Goal: Information Seeking & Learning: Find specific fact

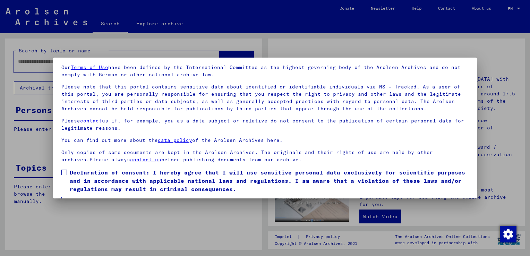
scroll to position [44, 0]
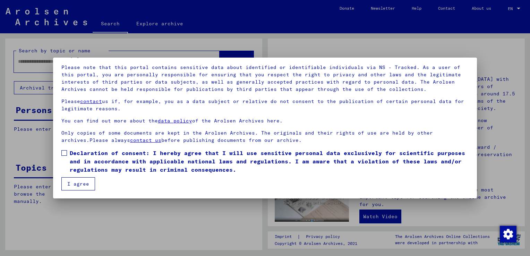
click at [70, 151] on font "Declaration of consent: I hereby agree that I will use sensitive personal data …" at bounding box center [268, 162] width 396 height 24
click at [86, 184] on button "I agree" at bounding box center [78, 183] width 34 height 13
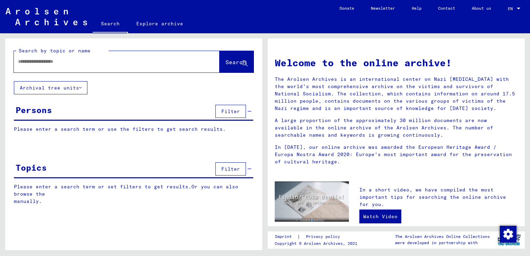
click at [96, 60] on input "text" at bounding box center [108, 61] width 181 height 7
click at [229, 61] on span "Search" at bounding box center [236, 62] width 21 height 7
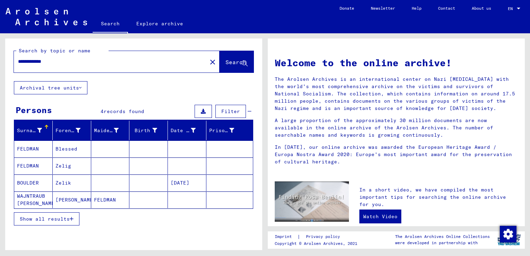
click at [62, 221] on button "Show all results" at bounding box center [47, 218] width 66 height 13
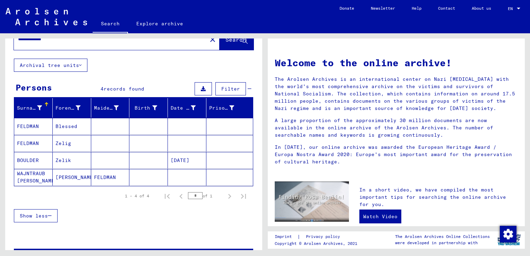
scroll to position [35, 0]
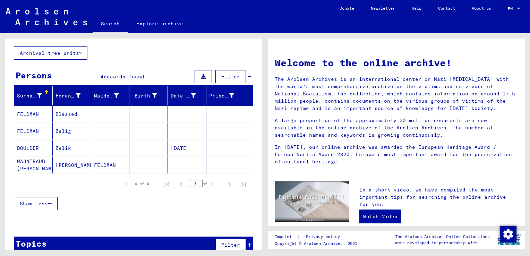
click at [71, 131] on mat-cell "Zelig" at bounding box center [72, 131] width 39 height 17
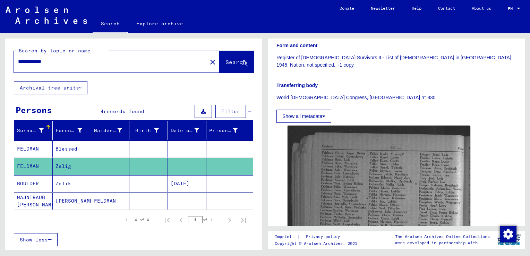
scroll to position [139, 0]
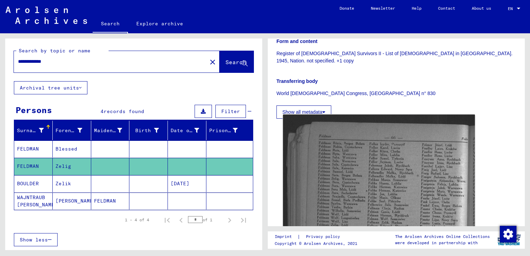
click at [348, 161] on img at bounding box center [379, 256] width 192 height 283
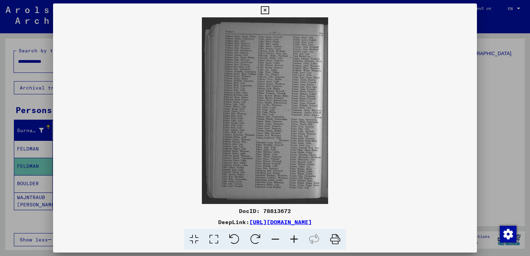
click at [296, 238] on icon at bounding box center [294, 239] width 19 height 21
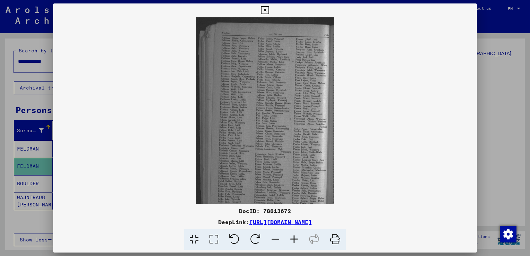
click at [296, 238] on icon at bounding box center [294, 239] width 19 height 21
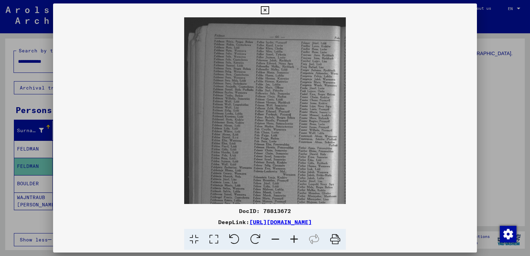
click at [296, 238] on icon at bounding box center [294, 239] width 19 height 21
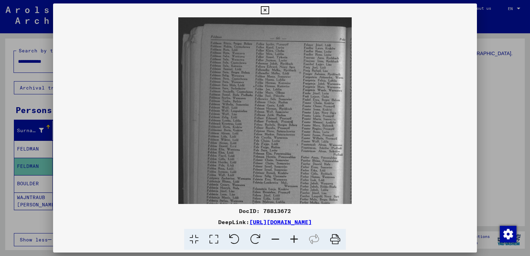
click at [296, 238] on icon at bounding box center [294, 239] width 19 height 21
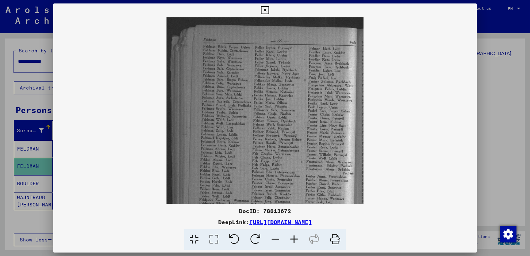
click at [296, 238] on icon at bounding box center [294, 239] width 19 height 21
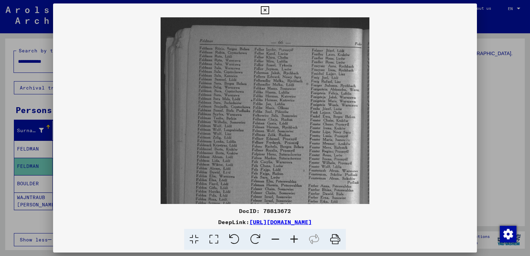
click at [296, 238] on icon at bounding box center [294, 239] width 19 height 21
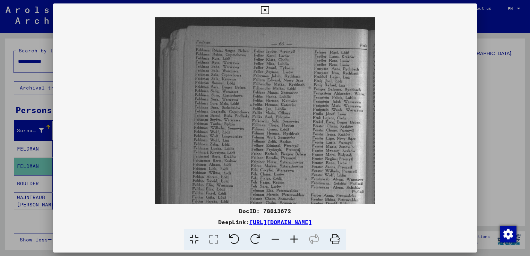
click at [296, 238] on icon at bounding box center [294, 239] width 19 height 21
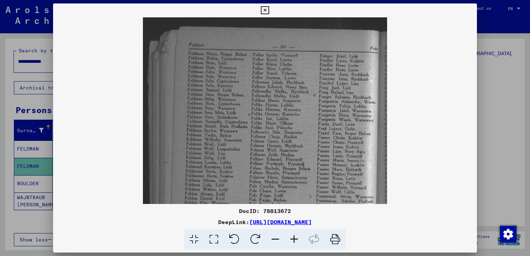
click at [296, 238] on icon at bounding box center [294, 239] width 19 height 21
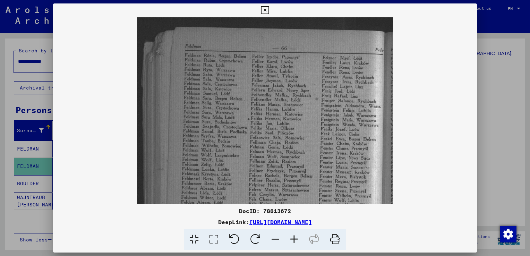
click at [296, 238] on icon at bounding box center [294, 239] width 19 height 21
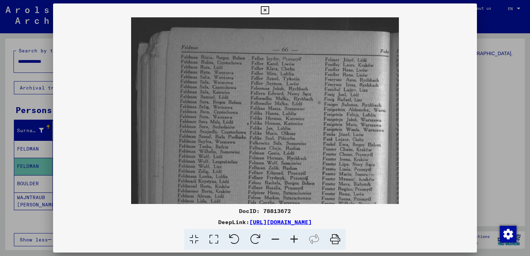
click at [296, 238] on icon at bounding box center [294, 239] width 19 height 21
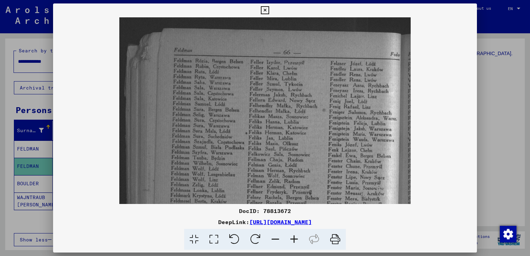
click at [296, 238] on icon at bounding box center [294, 239] width 19 height 21
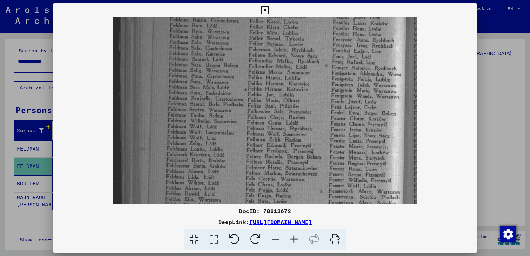
drag, startPoint x: 267, startPoint y: 140, endPoint x: 274, endPoint y: 92, distance: 48.5
click at [274, 92] on img at bounding box center [265, 192] width 303 height 447
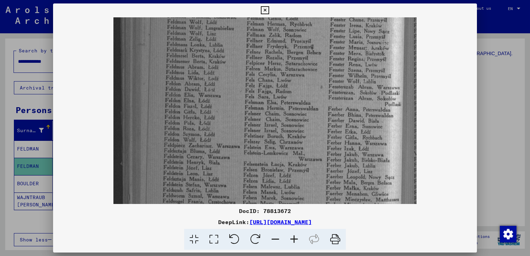
drag, startPoint x: 248, startPoint y: 114, endPoint x: 250, endPoint y: 23, distance: 91.0
click at [250, 23] on img at bounding box center [265, 88] width 303 height 447
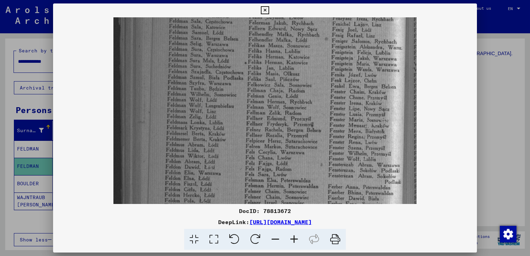
drag, startPoint x: 217, startPoint y: 95, endPoint x: 217, endPoint y: 110, distance: 15.3
click at [217, 110] on img at bounding box center [265, 165] width 303 height 447
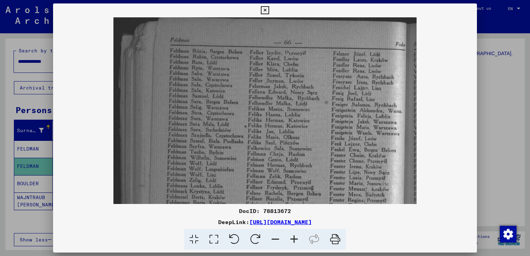
scroll to position [8, 0]
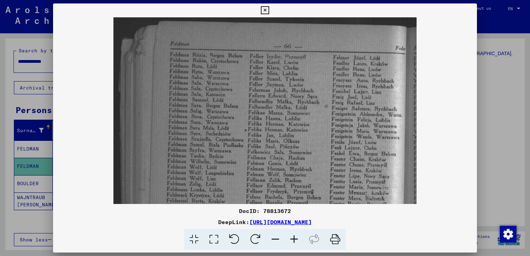
drag, startPoint x: 185, startPoint y: 87, endPoint x: 189, endPoint y: 157, distance: 69.9
click at [189, 157] on img at bounding box center [265, 233] width 303 height 447
click at [296, 241] on icon at bounding box center [294, 239] width 19 height 21
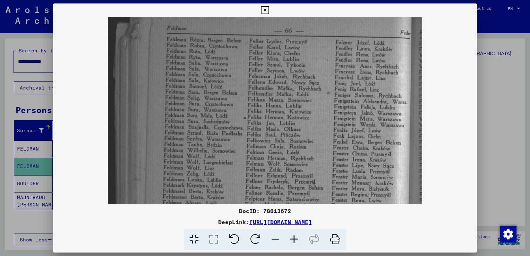
scroll to position [23, 0]
drag, startPoint x: 221, startPoint y: 138, endPoint x: 224, endPoint y: 132, distance: 7.2
click at [224, 132] on img at bounding box center [265, 226] width 315 height 464
click at [493, 56] on div at bounding box center [265, 128] width 530 height 256
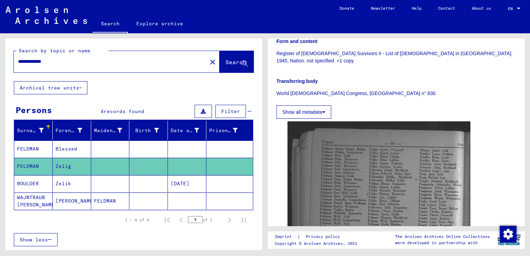
scroll to position [35, 0]
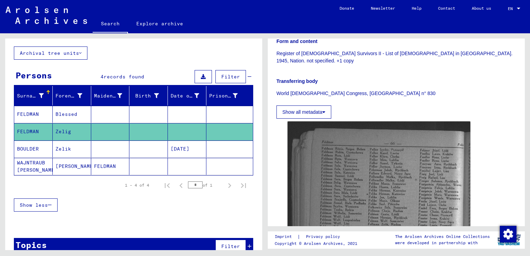
click at [33, 152] on mat-cell "BOULDER" at bounding box center [33, 149] width 39 height 17
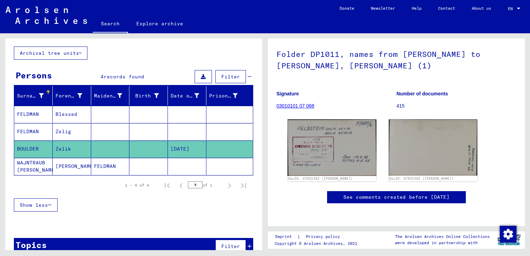
scroll to position [92, 0]
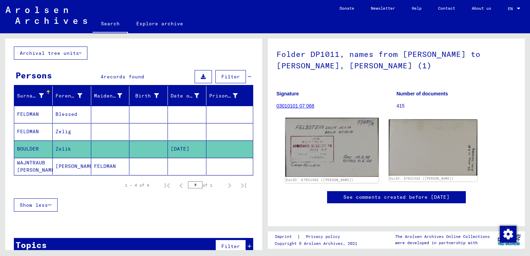
click at [348, 118] on img at bounding box center [332, 147] width 93 height 59
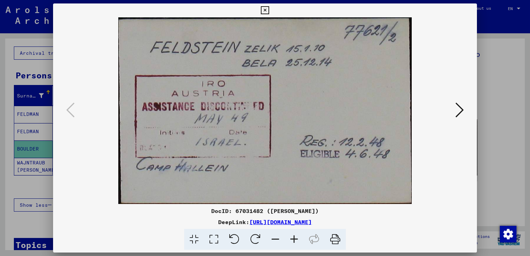
click at [496, 78] on div at bounding box center [265, 128] width 530 height 256
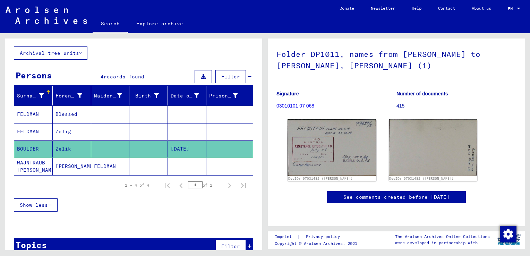
click at [42, 115] on mat-cell "FELDMAN" at bounding box center [33, 114] width 39 height 17
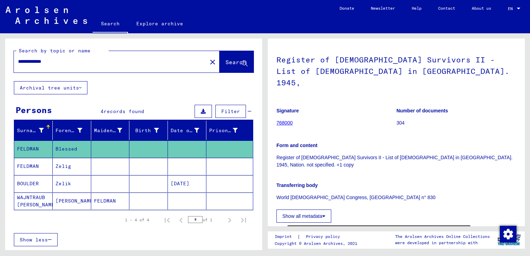
drag, startPoint x: 31, startPoint y: 62, endPoint x: 0, endPoint y: 62, distance: 30.9
click at [0, 62] on div "**********" at bounding box center [132, 141] width 265 height 217
click at [226, 62] on span "Search" at bounding box center [236, 62] width 21 height 7
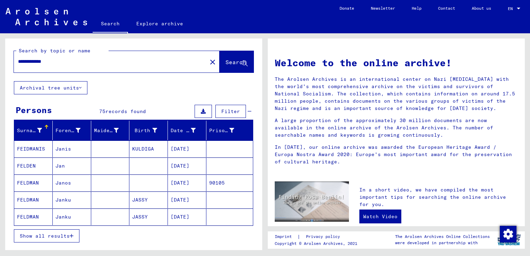
click at [69, 235] on span "Show all results" at bounding box center [45, 236] width 50 height 6
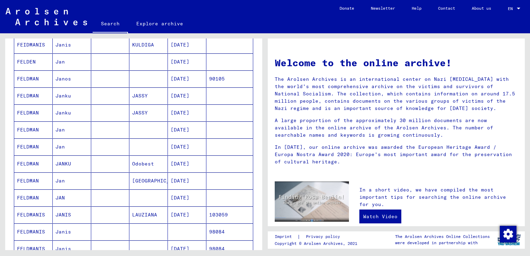
scroll to position [69, 0]
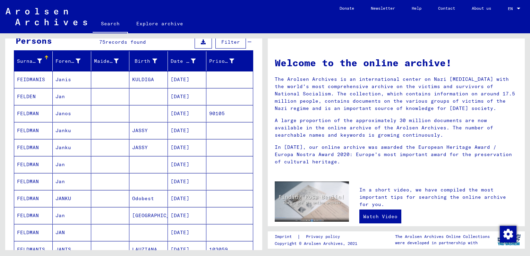
click at [65, 80] on mat-cell "Janis" at bounding box center [72, 79] width 39 height 17
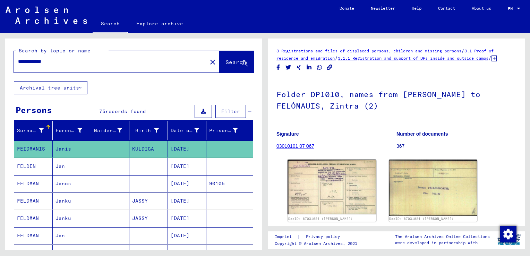
drag, startPoint x: 32, startPoint y: 62, endPoint x: 13, endPoint y: 63, distance: 18.8
click at [13, 63] on div "**********" at bounding box center [133, 60] width 257 height 43
click at [226, 64] on span "Search" at bounding box center [236, 62] width 21 height 7
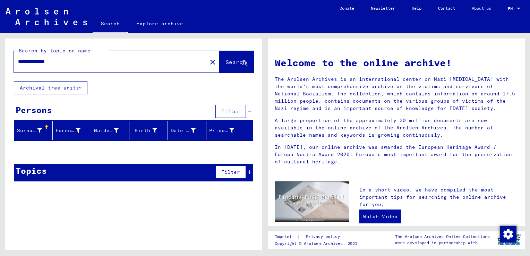
drag, startPoint x: 39, startPoint y: 61, endPoint x: 3, endPoint y: 60, distance: 36.1
click at [3, 60] on div "**********" at bounding box center [132, 141] width 265 height 217
drag, startPoint x: 69, startPoint y: 64, endPoint x: 15, endPoint y: 66, distance: 53.5
click at [15, 66] on div "**********" at bounding box center [106, 62] width 185 height 16
click at [67, 60] on input "**********" at bounding box center [108, 61] width 181 height 7
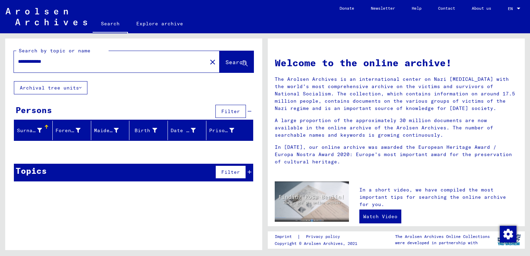
click at [22, 60] on input "**********" at bounding box center [108, 61] width 181 height 7
type input "**********"
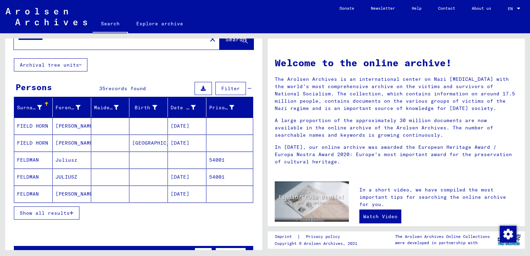
scroll to position [35, 0]
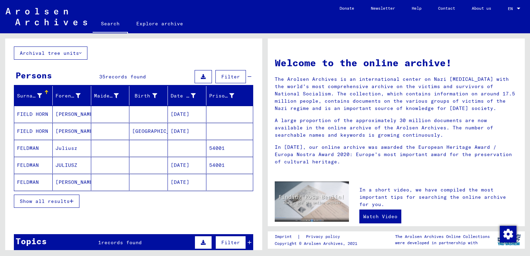
click at [71, 202] on icon "button" at bounding box center [72, 201] width 4 height 5
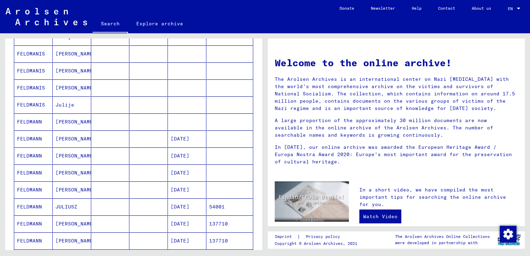
scroll to position [243, 0]
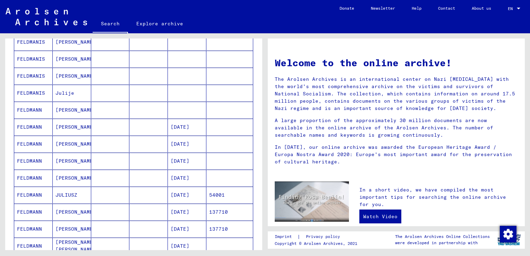
click at [183, 193] on mat-cell "[DATE]" at bounding box center [187, 195] width 39 height 17
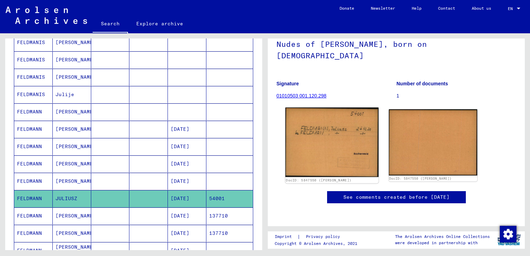
scroll to position [69, 0]
click at [336, 108] on img at bounding box center [332, 142] width 93 height 69
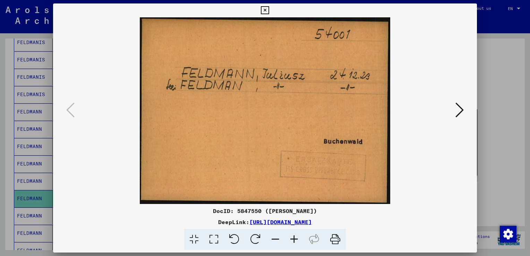
click at [460, 109] on icon at bounding box center [460, 110] width 8 height 17
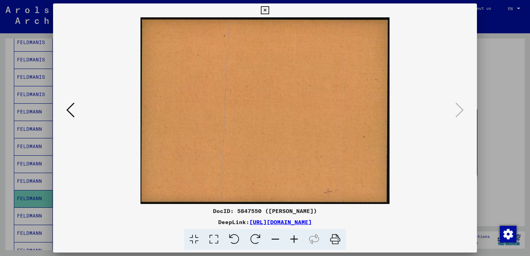
click at [70, 111] on icon at bounding box center [70, 110] width 8 height 17
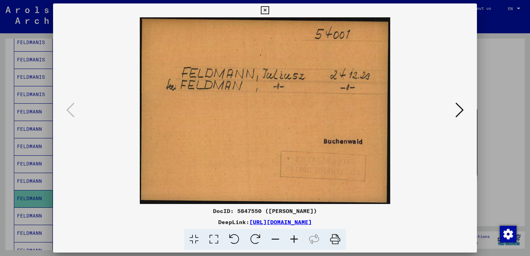
click at [9, 104] on div at bounding box center [265, 128] width 530 height 256
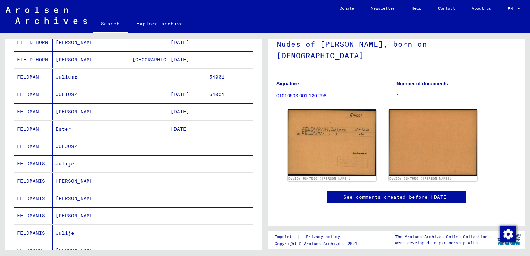
scroll to position [2, 0]
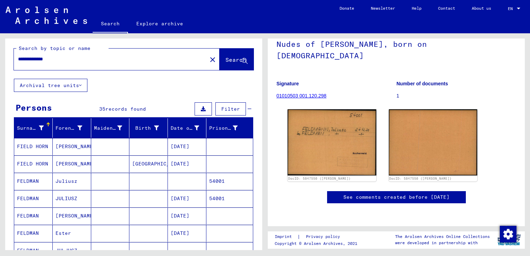
click at [177, 199] on mat-cell "[DATE]" at bounding box center [187, 198] width 39 height 17
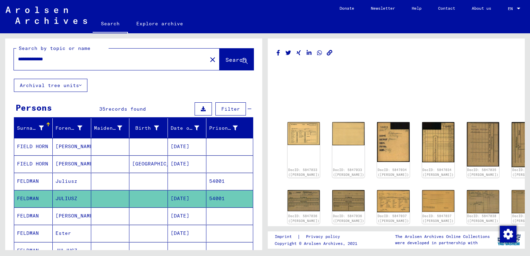
click at [197, 183] on mat-cell at bounding box center [187, 181] width 39 height 17
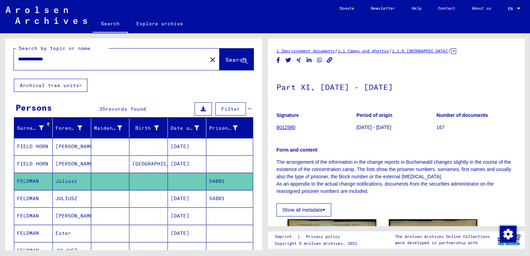
click at [191, 200] on mat-cell "[DATE]" at bounding box center [187, 198] width 39 height 17
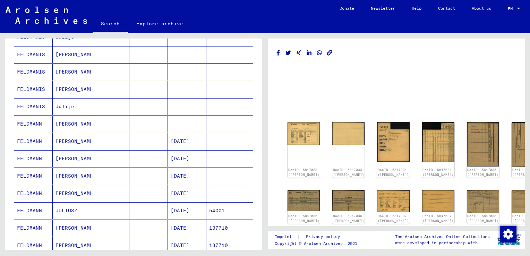
scroll to position [245, 0]
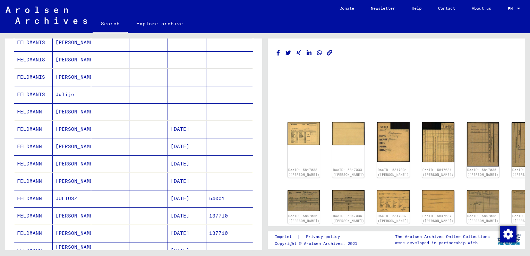
click at [180, 198] on mat-cell "[DATE]" at bounding box center [187, 198] width 39 height 17
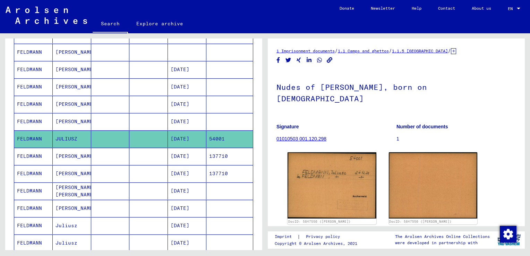
scroll to position [315, 0]
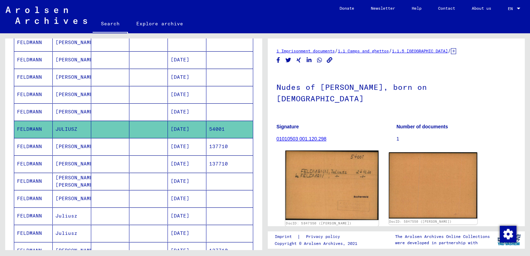
click at [351, 182] on img at bounding box center [332, 185] width 93 height 69
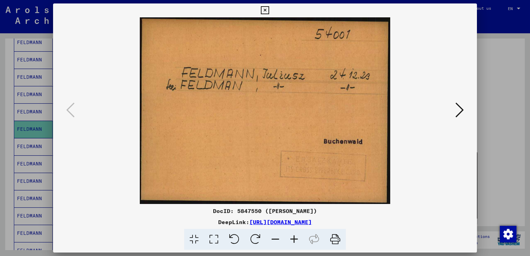
click at [334, 236] on icon at bounding box center [335, 239] width 21 height 21
click at [298, 132] on img at bounding box center [265, 110] width 377 height 187
click at [459, 108] on icon at bounding box center [460, 110] width 8 height 17
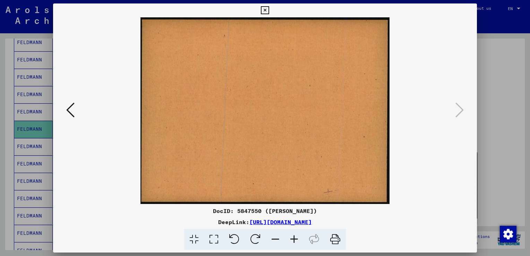
drag, startPoint x: 335, startPoint y: 238, endPoint x: 93, endPoint y: 168, distance: 251.4
click at [335, 238] on icon at bounding box center [335, 239] width 21 height 21
click at [326, 45] on img at bounding box center [265, 110] width 377 height 187
click at [484, 59] on div at bounding box center [265, 128] width 530 height 256
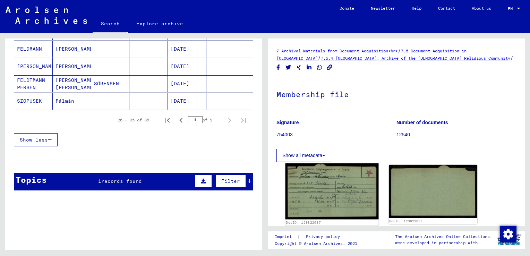
click at [332, 189] on img at bounding box center [332, 192] width 93 height 56
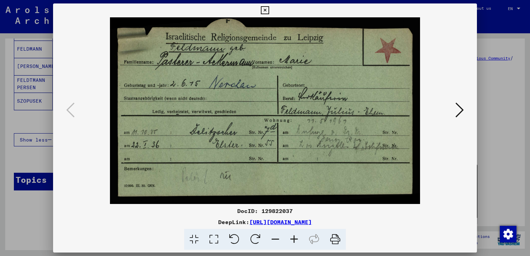
click at [35, 152] on div at bounding box center [265, 128] width 530 height 256
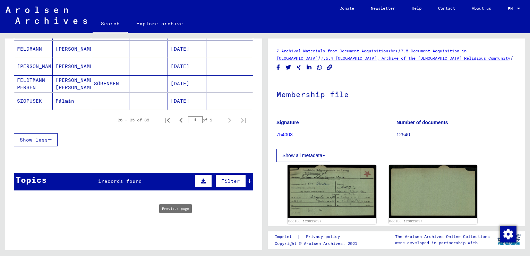
click at [176, 125] on icon "Previous page" at bounding box center [181, 121] width 10 height 10
type input "*"
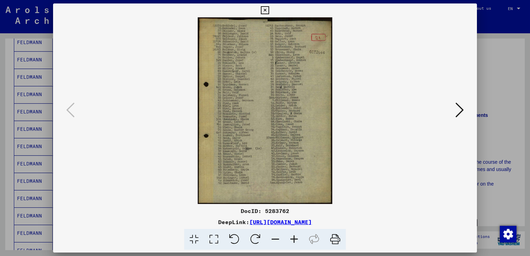
drag, startPoint x: 340, startPoint y: 241, endPoint x: 111, endPoint y: 150, distance: 245.7
click at [340, 241] on icon at bounding box center [335, 239] width 21 height 21
click at [266, 10] on icon at bounding box center [265, 10] width 8 height 8
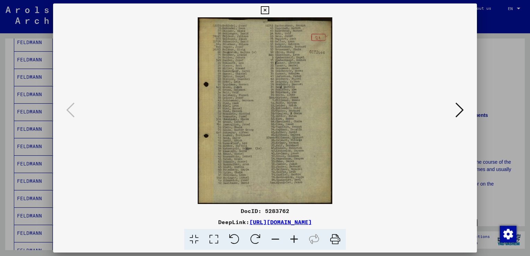
click at [493, 129] on div at bounding box center [265, 128] width 530 height 256
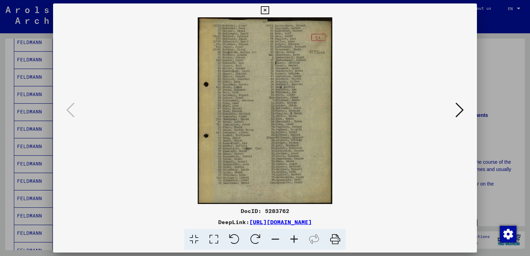
click at [295, 241] on icon at bounding box center [294, 239] width 19 height 21
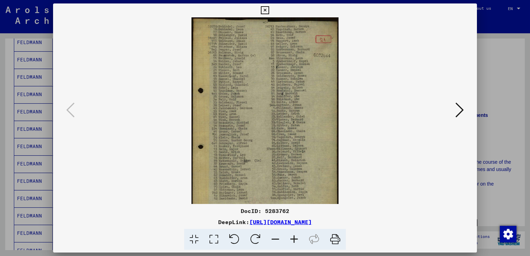
click at [295, 241] on icon at bounding box center [294, 239] width 19 height 21
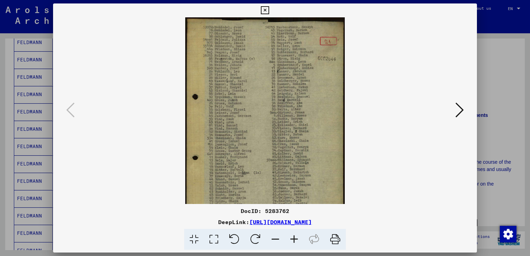
click at [295, 241] on icon at bounding box center [294, 239] width 19 height 21
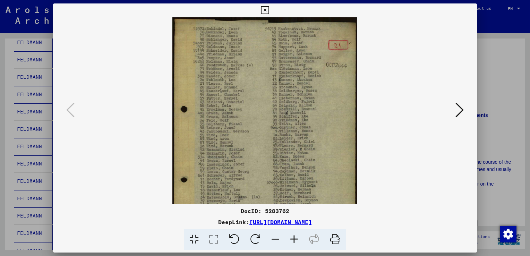
click at [295, 241] on icon at bounding box center [294, 239] width 19 height 21
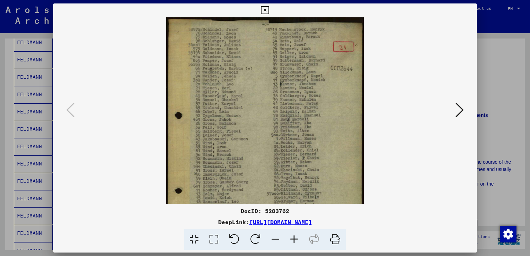
click at [295, 241] on icon at bounding box center [294, 239] width 19 height 21
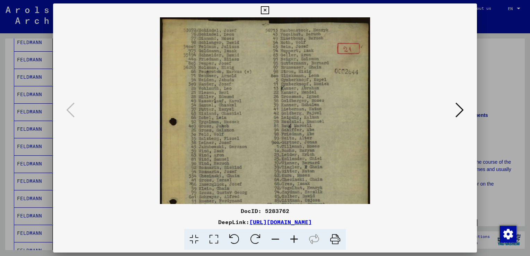
click at [295, 241] on icon at bounding box center [294, 239] width 19 height 21
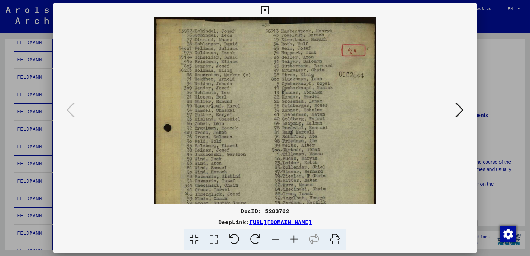
click at [295, 241] on icon at bounding box center [294, 239] width 19 height 21
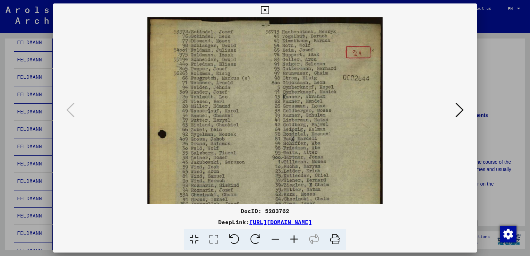
drag, startPoint x: 302, startPoint y: 145, endPoint x: 304, endPoint y: 107, distance: 37.9
click at [304, 107] on img at bounding box center [265, 180] width 235 height 326
drag, startPoint x: 327, startPoint y: 141, endPoint x: 326, endPoint y: 116, distance: 25.4
click at [326, 116] on img at bounding box center [265, 180] width 235 height 326
drag, startPoint x: 326, startPoint y: 145, endPoint x: 322, endPoint y: 103, distance: 42.2
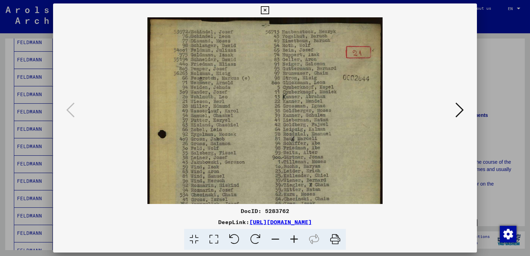
click at [322, 103] on img at bounding box center [265, 180] width 235 height 326
drag, startPoint x: 318, startPoint y: 80, endPoint x: 322, endPoint y: 175, distance: 94.8
click at [322, 175] on img at bounding box center [265, 180] width 235 height 326
drag, startPoint x: 315, startPoint y: 112, endPoint x: 316, endPoint y: 146, distance: 33.3
click at [316, 146] on img at bounding box center [265, 180] width 235 height 326
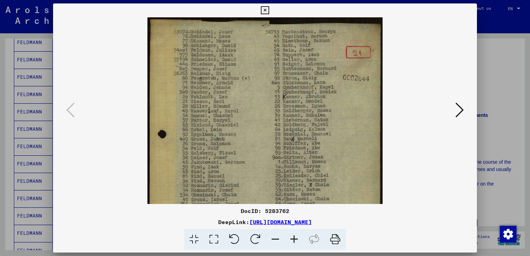
click at [469, 87] on div at bounding box center [265, 110] width 424 height 187
click at [266, 9] on icon at bounding box center [265, 10] width 8 height 8
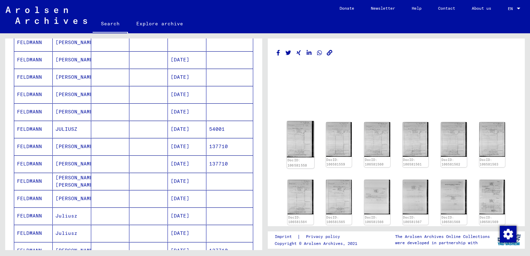
click at [303, 133] on img at bounding box center [300, 139] width 27 height 36
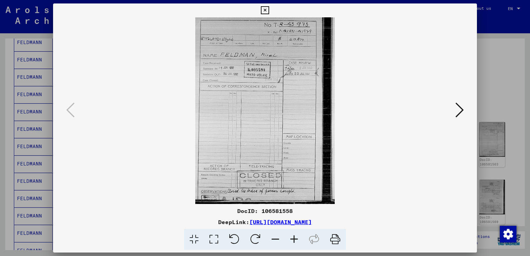
click at [293, 238] on icon at bounding box center [294, 239] width 19 height 21
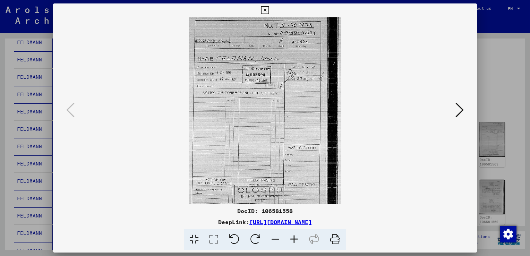
click at [293, 238] on icon at bounding box center [294, 239] width 19 height 21
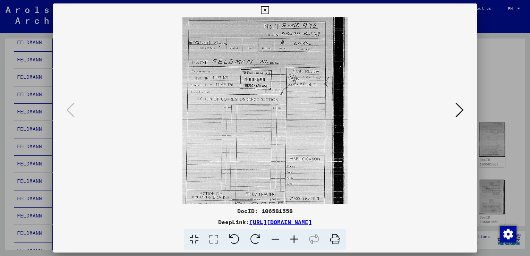
click at [293, 238] on icon at bounding box center [294, 239] width 19 height 21
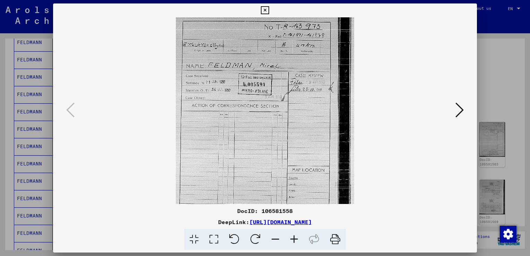
click at [293, 238] on icon at bounding box center [294, 239] width 19 height 21
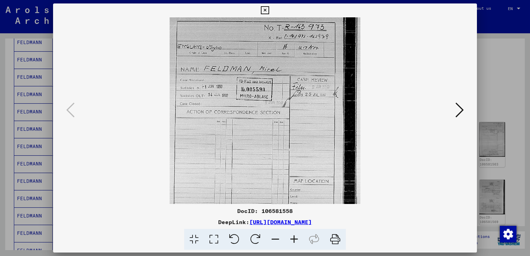
click at [293, 238] on icon at bounding box center [294, 239] width 19 height 21
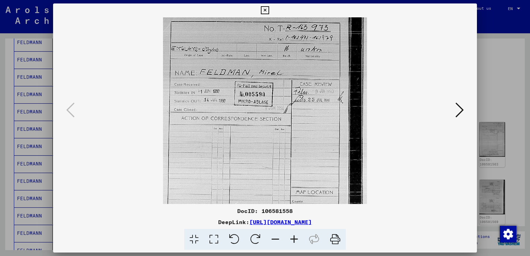
click at [293, 238] on icon at bounding box center [294, 239] width 19 height 21
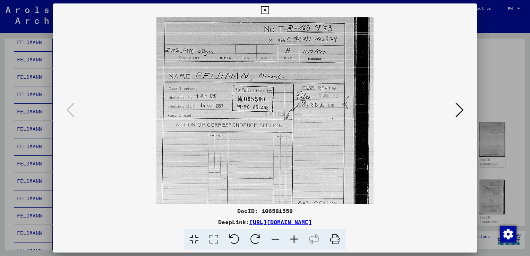
click at [293, 238] on icon at bounding box center [294, 239] width 19 height 21
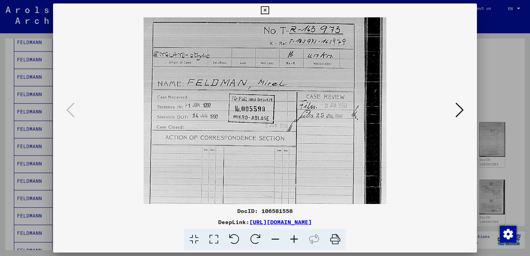
click at [293, 238] on icon at bounding box center [294, 239] width 19 height 21
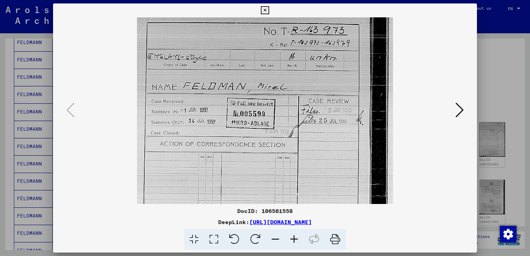
click at [293, 238] on icon at bounding box center [294, 239] width 19 height 21
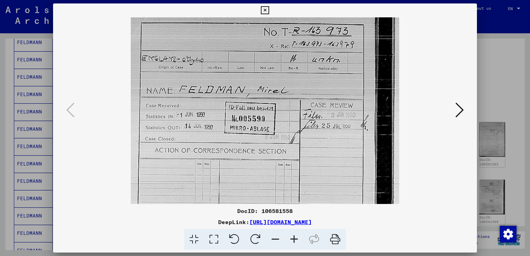
drag, startPoint x: 316, startPoint y: 163, endPoint x: 313, endPoint y: 148, distance: 15.1
click at [314, 142] on img at bounding box center [265, 197] width 269 height 360
drag, startPoint x: 320, startPoint y: 161, endPoint x: 308, endPoint y: 77, distance: 84.4
click at [307, 78] on img at bounding box center [265, 197] width 269 height 360
drag, startPoint x: 319, startPoint y: 135, endPoint x: 311, endPoint y: 72, distance: 64.3
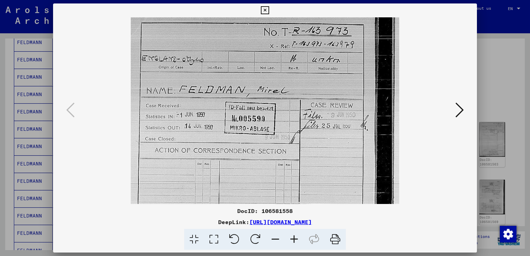
click at [311, 72] on img at bounding box center [265, 197] width 269 height 360
click at [456, 111] on icon at bounding box center [460, 110] width 8 height 17
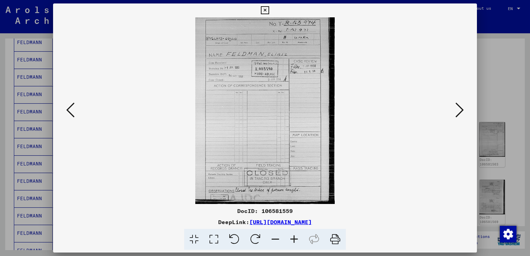
click at [292, 242] on icon at bounding box center [294, 239] width 19 height 21
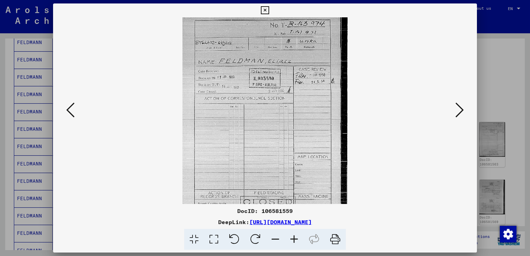
click at [292, 242] on icon at bounding box center [294, 239] width 19 height 21
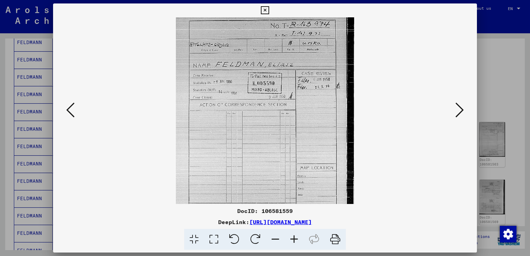
click at [292, 242] on icon at bounding box center [294, 239] width 19 height 21
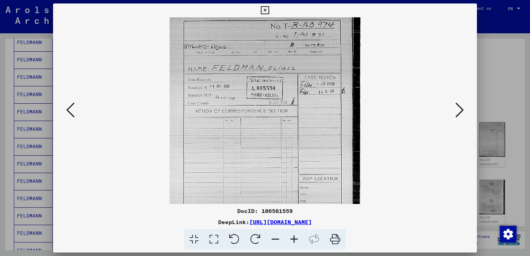
click at [292, 242] on icon at bounding box center [294, 239] width 19 height 21
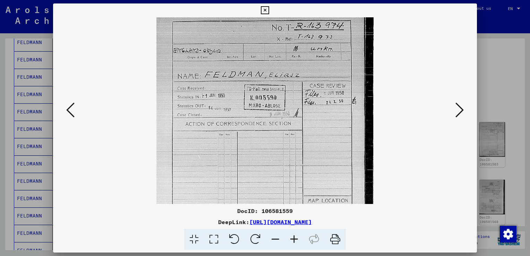
click at [292, 242] on icon at bounding box center [294, 239] width 19 height 21
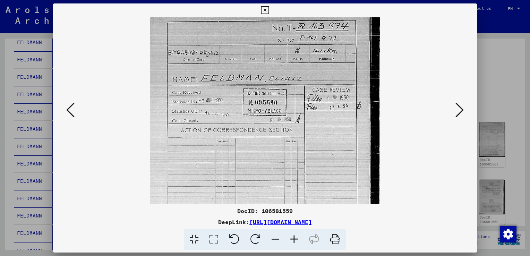
click at [292, 242] on icon at bounding box center [294, 239] width 19 height 21
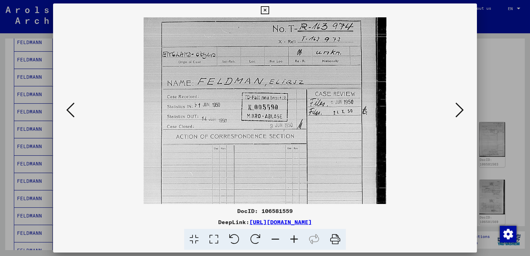
drag, startPoint x: 344, startPoint y: 160, endPoint x: 333, endPoint y: 65, distance: 95.8
click at [333, 65] on img at bounding box center [265, 180] width 243 height 326
drag, startPoint x: 336, startPoint y: 114, endPoint x: 337, endPoint y: 65, distance: 49.0
click at [337, 65] on img at bounding box center [265, 180] width 243 height 326
click at [460, 109] on icon at bounding box center [460, 110] width 8 height 17
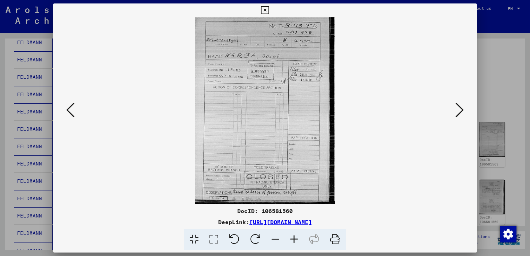
click at [460, 109] on icon at bounding box center [460, 110] width 8 height 17
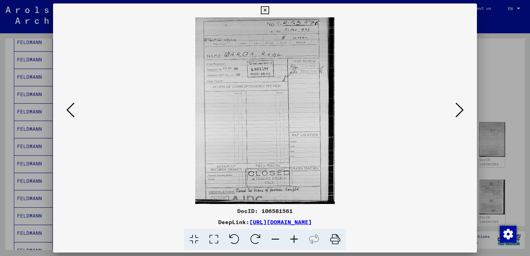
click at [460, 109] on icon at bounding box center [460, 110] width 8 height 17
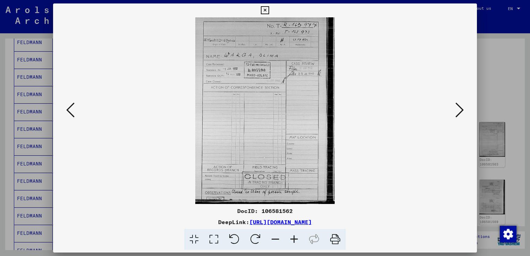
click at [460, 109] on icon at bounding box center [460, 110] width 8 height 17
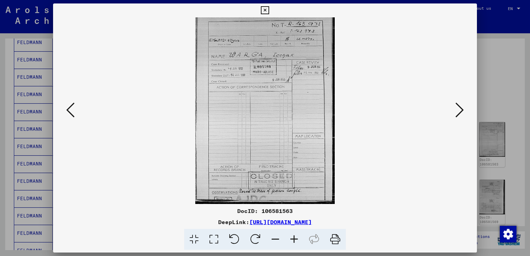
click at [460, 109] on icon at bounding box center [460, 110] width 8 height 17
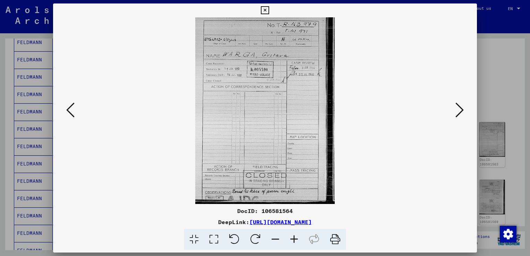
click at [460, 109] on icon at bounding box center [460, 110] width 8 height 17
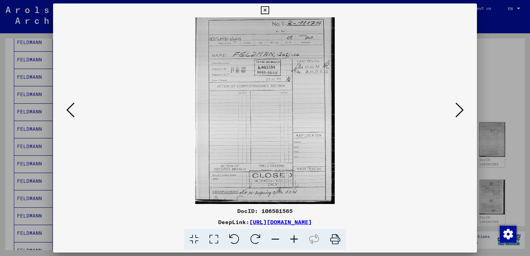
click at [293, 238] on icon at bounding box center [294, 239] width 19 height 21
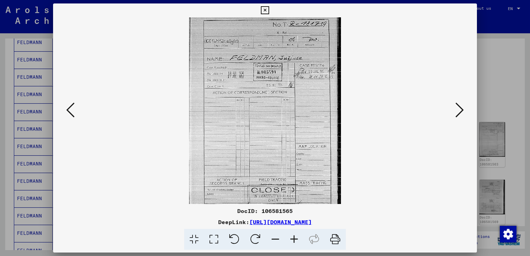
click at [293, 238] on icon at bounding box center [294, 239] width 19 height 21
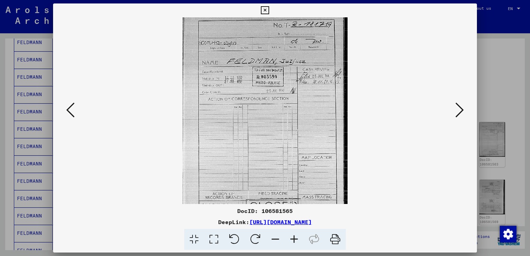
click at [293, 238] on icon at bounding box center [294, 239] width 19 height 21
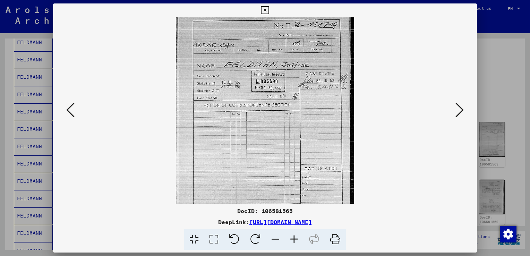
click at [293, 238] on icon at bounding box center [294, 239] width 19 height 21
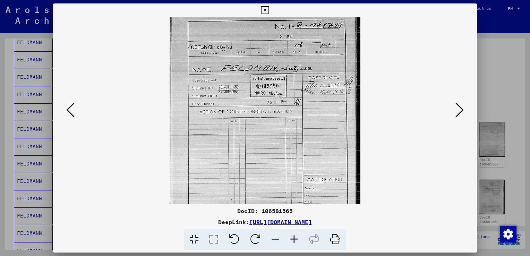
click at [293, 238] on icon at bounding box center [294, 239] width 19 height 21
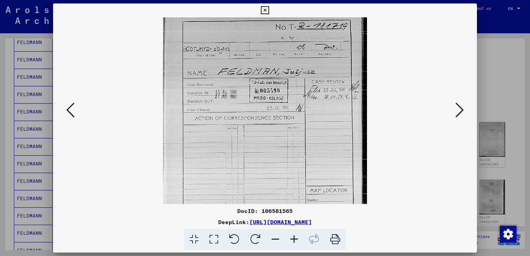
click at [293, 238] on icon at bounding box center [294, 239] width 19 height 21
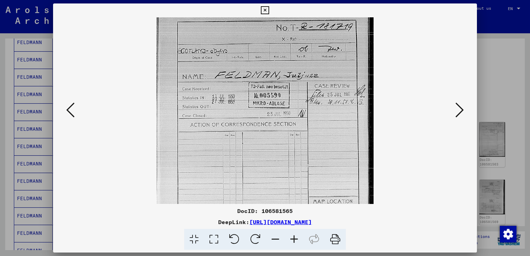
click at [293, 238] on icon at bounding box center [294, 239] width 19 height 21
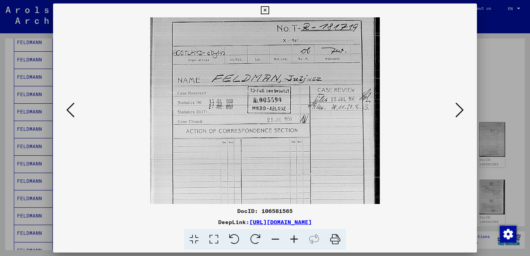
click at [293, 238] on icon at bounding box center [294, 239] width 19 height 21
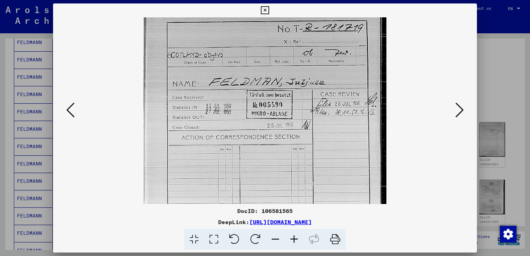
click at [293, 238] on icon at bounding box center [294, 239] width 19 height 21
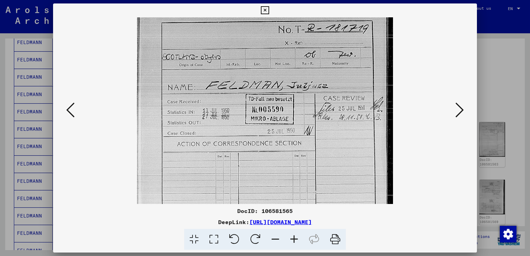
drag, startPoint x: 310, startPoint y: 176, endPoint x: 312, endPoint y: 160, distance: 16.1
click at [312, 160] on img at bounding box center [265, 188] width 256 height 343
drag, startPoint x: 318, startPoint y: 176, endPoint x: 324, endPoint y: 86, distance: 89.8
click at [324, 86] on img at bounding box center [265, 188] width 256 height 343
drag, startPoint x: 349, startPoint y: 153, endPoint x: 343, endPoint y: 105, distance: 49.0
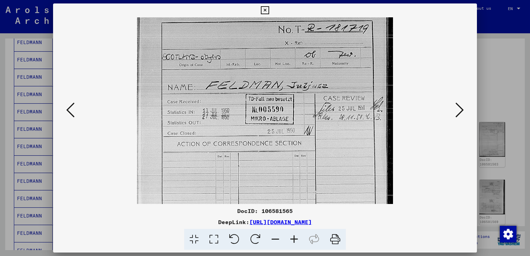
click at [343, 105] on img at bounding box center [265, 188] width 256 height 343
drag, startPoint x: 343, startPoint y: 130, endPoint x: 343, endPoint y: 125, distance: 4.9
click at [343, 125] on img at bounding box center [265, 188] width 256 height 343
drag, startPoint x: 349, startPoint y: 135, endPoint x: 349, endPoint y: 176, distance: 40.6
click at [349, 176] on img at bounding box center [265, 188] width 256 height 343
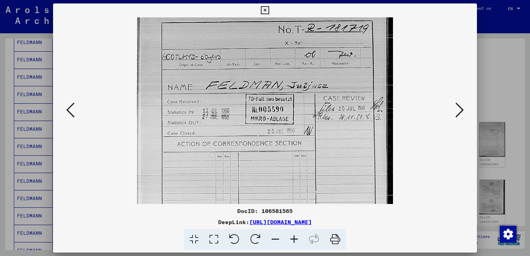
click at [499, 81] on div at bounding box center [265, 128] width 530 height 256
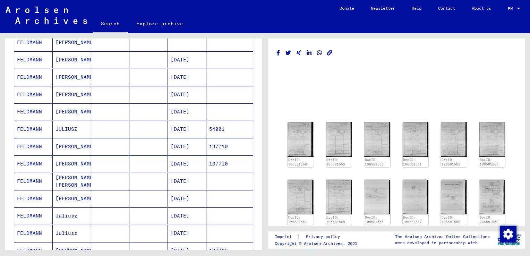
click at [427, 88] on mat-grid-list at bounding box center [397, 103] width 240 height 31
click at [380, 179] on img at bounding box center [377, 197] width 27 height 36
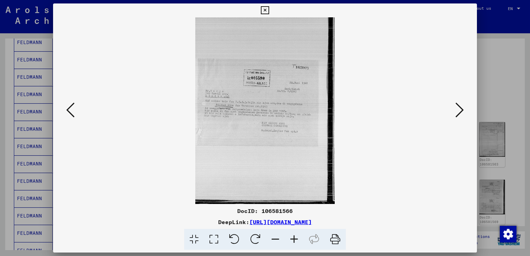
click at [70, 108] on icon at bounding box center [70, 110] width 8 height 17
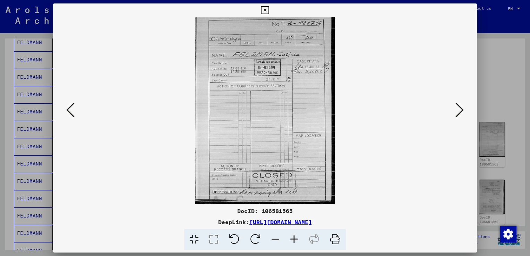
click at [457, 112] on icon at bounding box center [460, 110] width 8 height 17
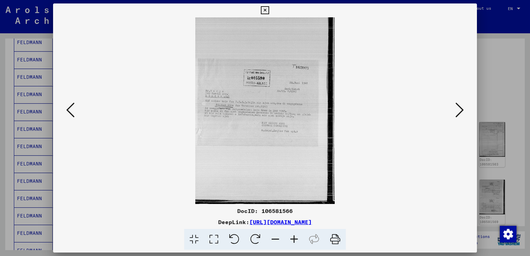
click at [292, 241] on icon at bounding box center [294, 239] width 19 height 21
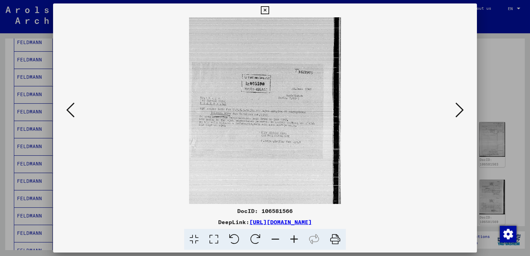
click at [292, 241] on icon at bounding box center [294, 239] width 19 height 21
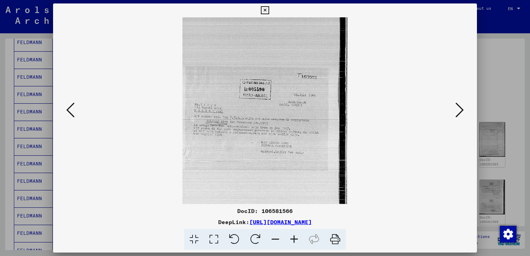
click at [292, 241] on icon at bounding box center [294, 239] width 19 height 21
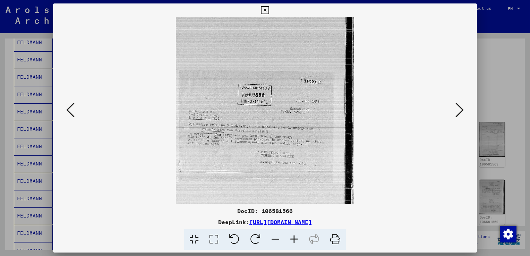
click at [292, 241] on icon at bounding box center [294, 239] width 19 height 21
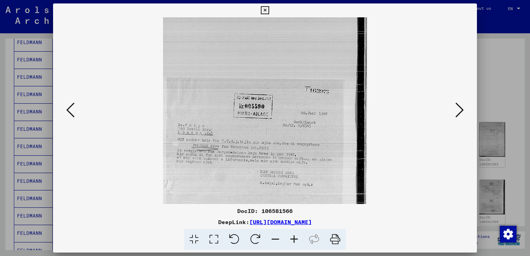
click at [292, 241] on icon at bounding box center [294, 239] width 19 height 21
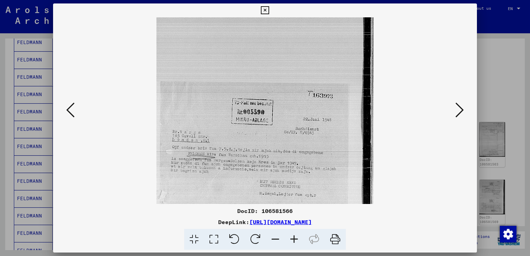
click at [292, 241] on icon at bounding box center [294, 239] width 19 height 21
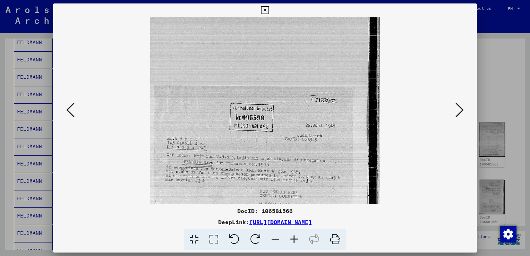
click at [292, 241] on icon at bounding box center [294, 239] width 19 height 21
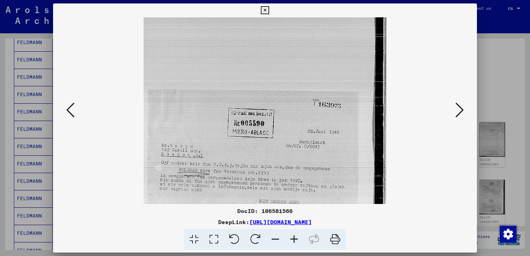
click at [292, 241] on icon at bounding box center [294, 239] width 19 height 21
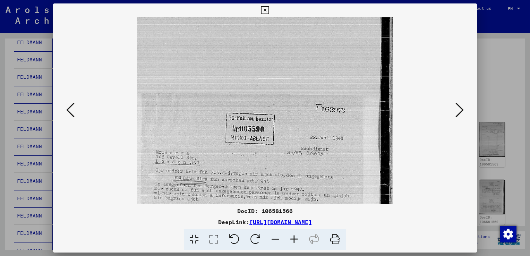
click at [292, 241] on icon at bounding box center [294, 239] width 19 height 21
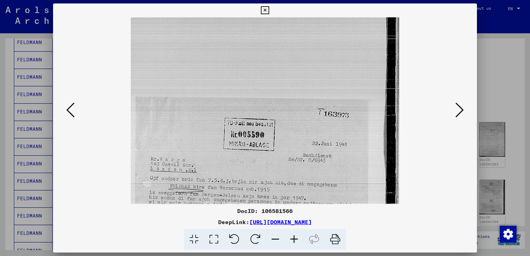
click at [292, 241] on icon at bounding box center [294, 239] width 19 height 21
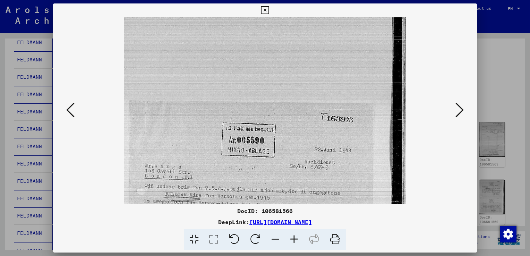
click at [292, 241] on icon at bounding box center [294, 239] width 19 height 21
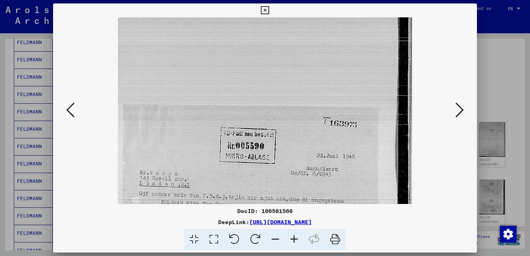
click at [292, 241] on icon at bounding box center [294, 239] width 19 height 21
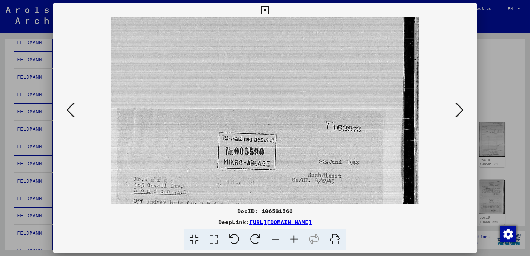
drag, startPoint x: 270, startPoint y: 149, endPoint x: 269, endPoint y: 84, distance: 64.6
click at [269, 84] on img at bounding box center [265, 223] width 308 height 412
click at [459, 110] on icon at bounding box center [460, 110] width 8 height 17
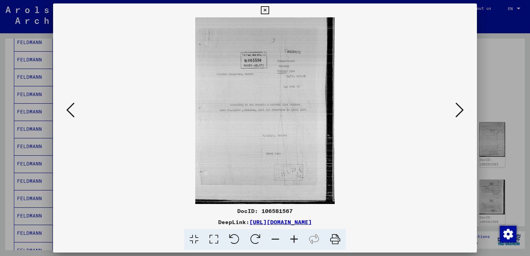
click at [296, 240] on icon at bounding box center [294, 239] width 19 height 21
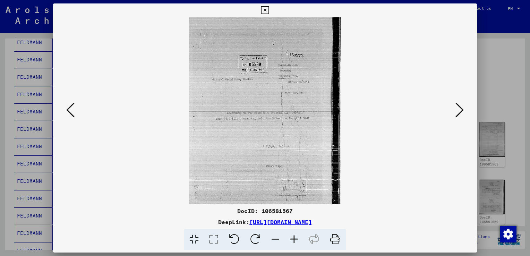
click at [296, 240] on icon at bounding box center [294, 239] width 19 height 21
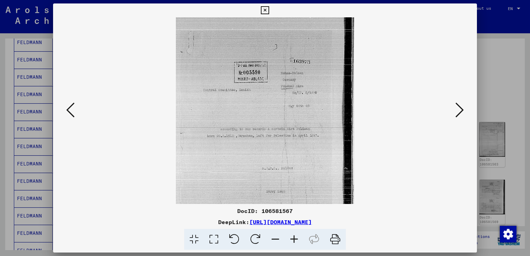
click at [296, 240] on icon at bounding box center [294, 239] width 19 height 21
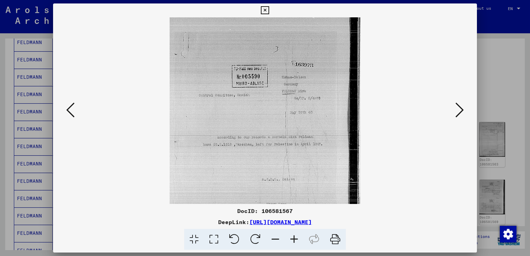
click at [296, 240] on icon at bounding box center [294, 239] width 19 height 21
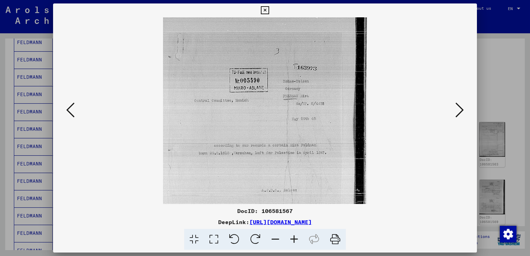
click at [296, 240] on icon at bounding box center [294, 239] width 19 height 21
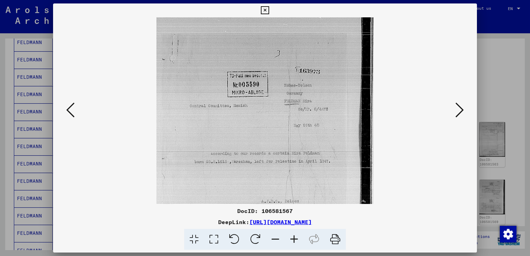
click at [296, 240] on icon at bounding box center [294, 239] width 19 height 21
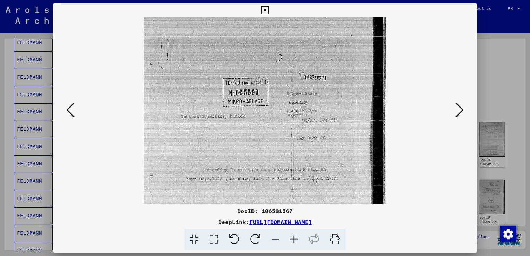
click at [296, 240] on icon at bounding box center [294, 239] width 19 height 21
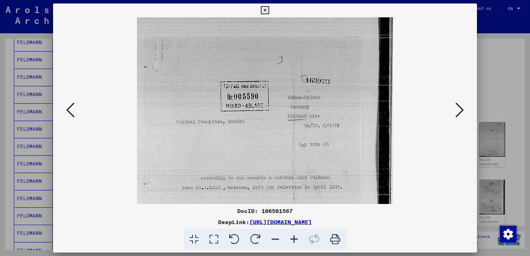
click at [296, 240] on icon at bounding box center [294, 239] width 19 height 21
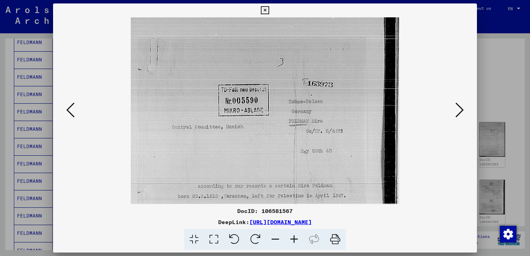
click at [296, 240] on icon at bounding box center [294, 239] width 19 height 21
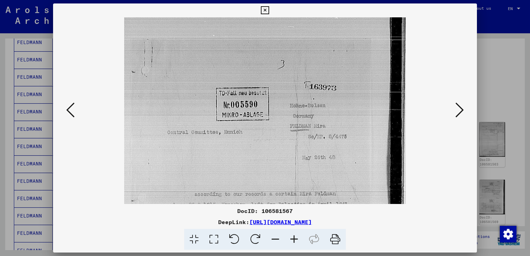
click at [296, 240] on icon at bounding box center [294, 239] width 19 height 21
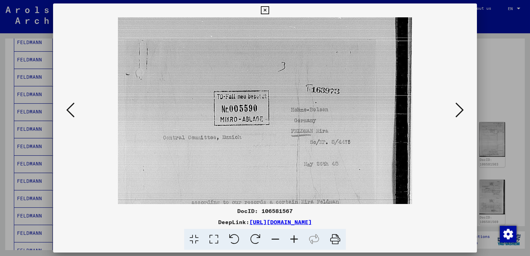
drag, startPoint x: 289, startPoint y: 161, endPoint x: 290, endPoint y: 127, distance: 34.0
click at [290, 127] on img at bounding box center [265, 214] width 295 height 395
drag, startPoint x: 292, startPoint y: 135, endPoint x: 285, endPoint y: 89, distance: 46.6
click at [285, 89] on img at bounding box center [265, 214] width 295 height 395
drag, startPoint x: 329, startPoint y: 171, endPoint x: 299, endPoint y: 194, distance: 37.4
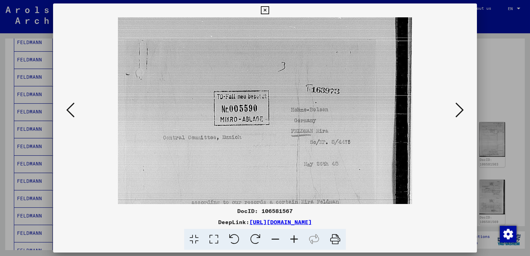
click at [299, 194] on img at bounding box center [265, 214] width 295 height 395
drag, startPoint x: 304, startPoint y: 162, endPoint x: 304, endPoint y: 171, distance: 9.4
click at [304, 171] on img at bounding box center [265, 214] width 295 height 395
click at [458, 113] on icon at bounding box center [460, 110] width 8 height 17
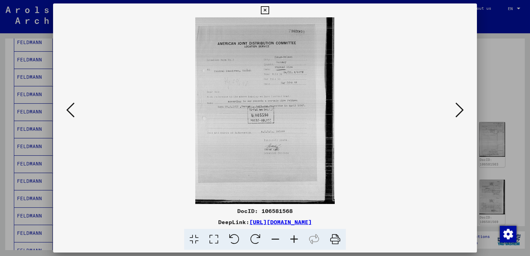
click at [293, 241] on icon at bounding box center [294, 239] width 19 height 21
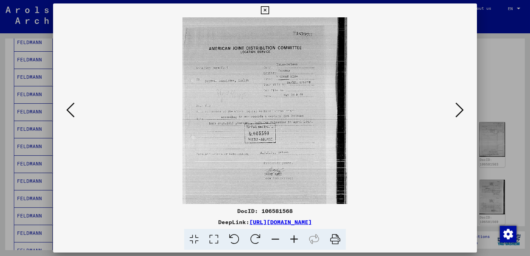
click at [293, 241] on icon at bounding box center [294, 239] width 19 height 21
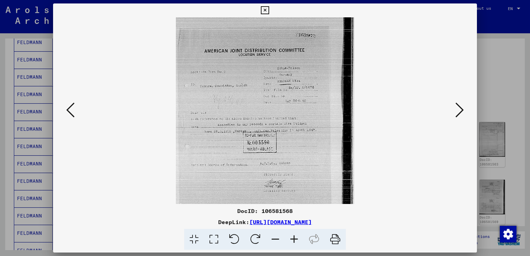
click at [293, 241] on icon at bounding box center [294, 239] width 19 height 21
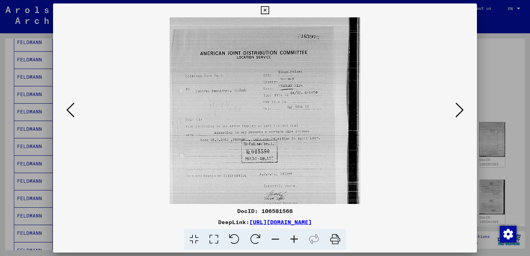
click at [293, 241] on icon at bounding box center [294, 239] width 19 height 21
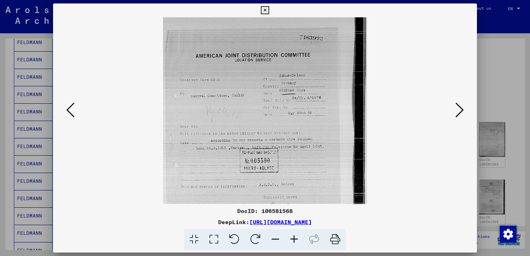
click at [293, 241] on icon at bounding box center [294, 239] width 19 height 21
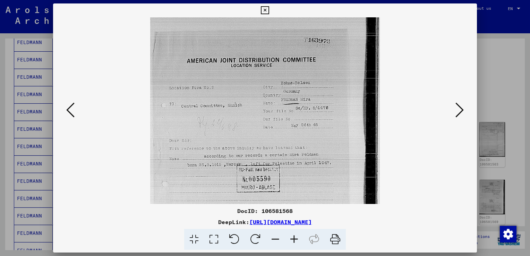
click at [293, 241] on icon at bounding box center [294, 239] width 19 height 21
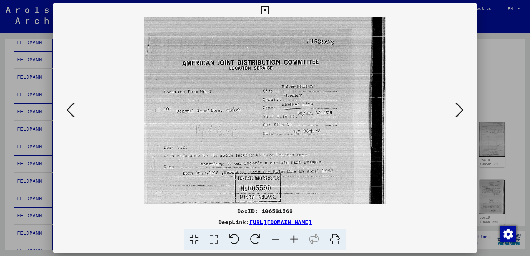
click at [293, 241] on icon at bounding box center [294, 239] width 19 height 21
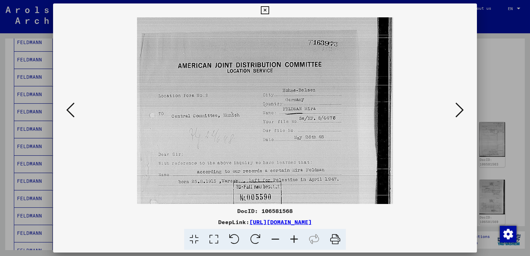
drag, startPoint x: 299, startPoint y: 178, endPoint x: 300, endPoint y: 162, distance: 16.7
click at [300, 162] on img at bounding box center [265, 188] width 256 height 343
drag, startPoint x: 308, startPoint y: 177, endPoint x: 306, endPoint y: 163, distance: 14.4
click at [306, 163] on img at bounding box center [265, 188] width 256 height 343
drag, startPoint x: 310, startPoint y: 178, endPoint x: 308, endPoint y: 95, distance: 83.0
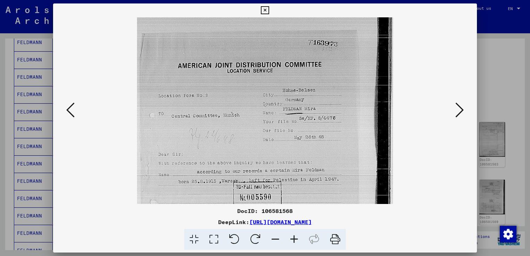
click at [308, 95] on img at bounding box center [265, 188] width 256 height 343
click at [459, 109] on icon at bounding box center [460, 110] width 8 height 17
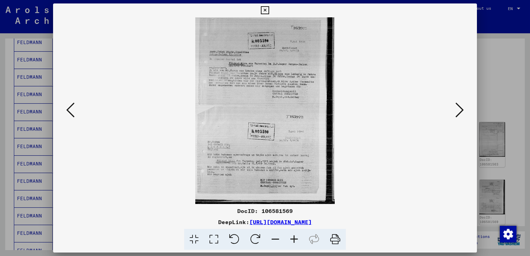
click at [289, 240] on icon at bounding box center [294, 239] width 19 height 21
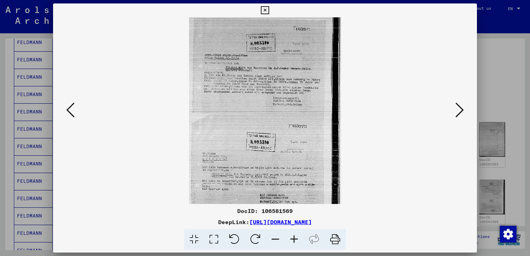
click at [289, 240] on icon at bounding box center [294, 239] width 19 height 21
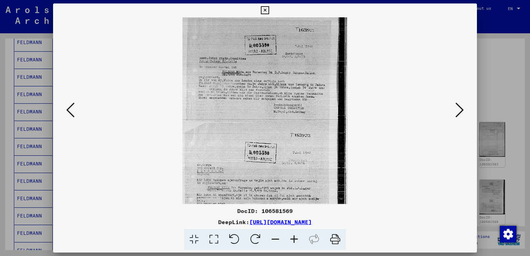
click at [290, 240] on icon at bounding box center [294, 239] width 19 height 21
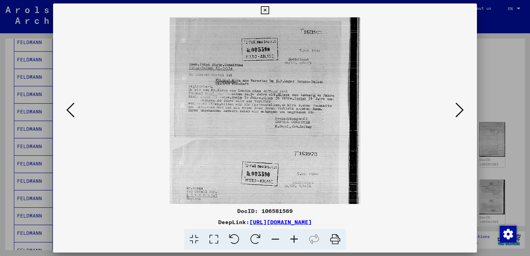
click at [290, 240] on icon at bounding box center [294, 239] width 19 height 21
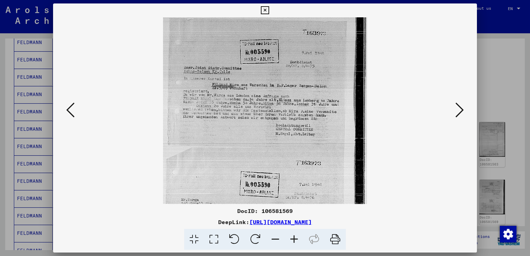
click at [290, 240] on icon at bounding box center [294, 239] width 19 height 21
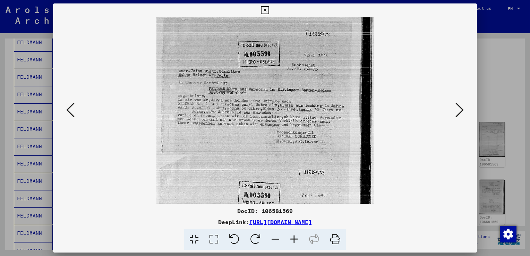
click at [290, 240] on icon at bounding box center [294, 239] width 19 height 21
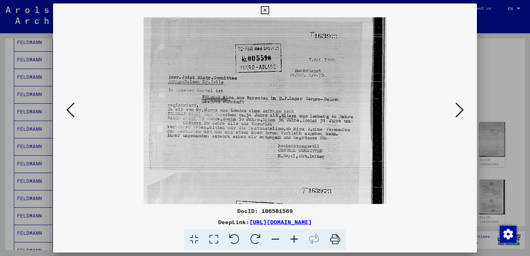
click at [290, 240] on icon at bounding box center [294, 239] width 19 height 21
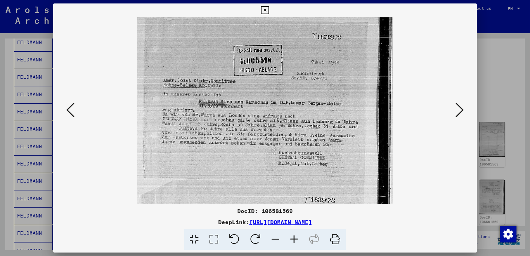
click at [290, 240] on icon at bounding box center [294, 239] width 19 height 21
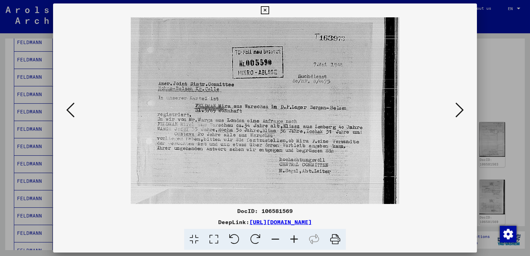
drag, startPoint x: 292, startPoint y: 166, endPoint x: 291, endPoint y: 153, distance: 12.9
click at [291, 153] on img at bounding box center [265, 197] width 269 height 360
click at [296, 241] on icon at bounding box center [294, 239] width 19 height 21
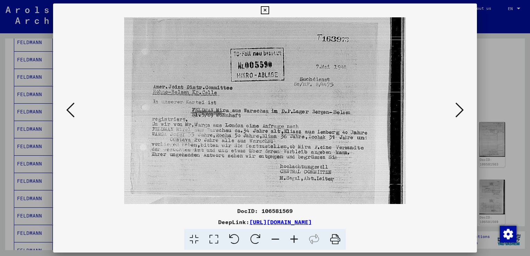
click at [296, 241] on icon at bounding box center [294, 239] width 19 height 21
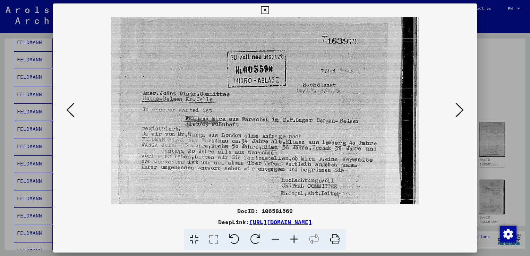
click at [296, 241] on icon at bounding box center [294, 239] width 19 height 21
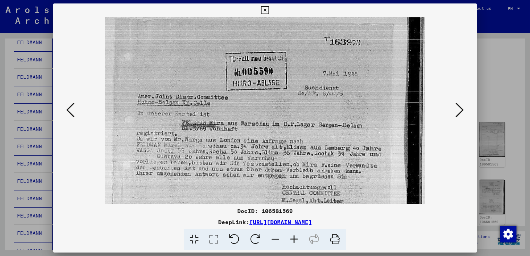
drag, startPoint x: 288, startPoint y: 143, endPoint x: 288, endPoint y: 123, distance: 20.1
click at [288, 123] on img at bounding box center [265, 232] width 321 height 430
drag, startPoint x: 301, startPoint y: 130, endPoint x: 300, endPoint y: 22, distance: 107.6
click at [300, 22] on img at bounding box center [265, 232] width 321 height 430
drag, startPoint x: 305, startPoint y: 70, endPoint x: 305, endPoint y: 66, distance: 4.2
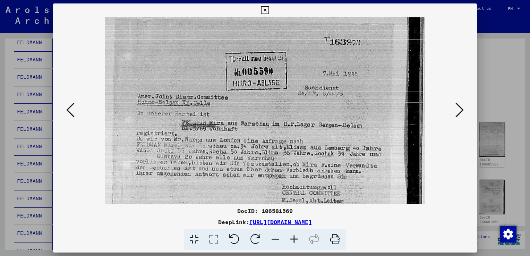
click at [305, 66] on img at bounding box center [265, 232] width 321 height 430
drag, startPoint x: 301, startPoint y: 122, endPoint x: 300, endPoint y: 87, distance: 34.4
click at [300, 87] on img at bounding box center [265, 232] width 321 height 430
drag, startPoint x: 298, startPoint y: 104, endPoint x: 299, endPoint y: 87, distance: 17.1
click at [299, 87] on img at bounding box center [265, 232] width 321 height 430
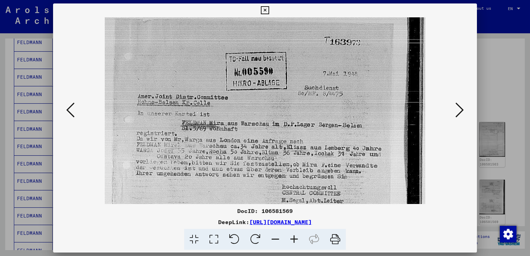
click at [457, 115] on icon at bounding box center [460, 110] width 8 height 17
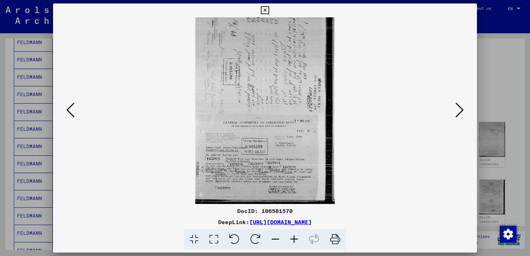
click at [293, 238] on icon at bounding box center [294, 239] width 19 height 21
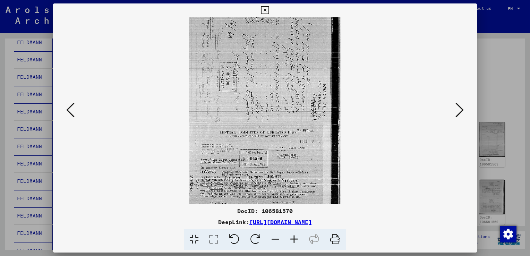
click at [293, 238] on icon at bounding box center [294, 239] width 19 height 21
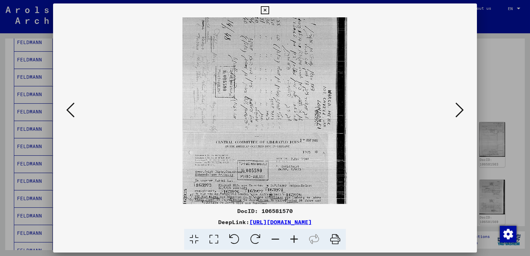
click at [293, 238] on icon at bounding box center [294, 239] width 19 height 21
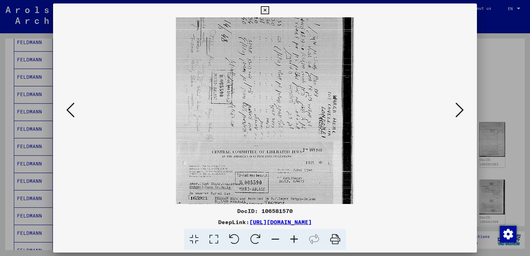
click at [293, 238] on icon at bounding box center [294, 239] width 19 height 21
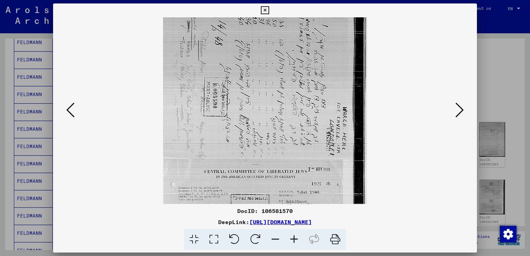
click at [293, 238] on icon at bounding box center [294, 239] width 19 height 21
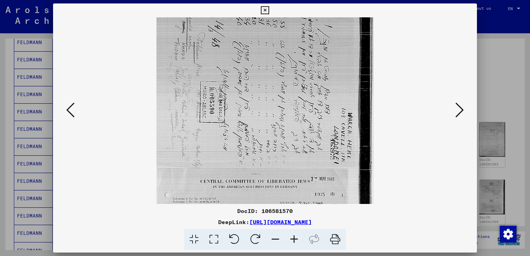
click at [293, 238] on icon at bounding box center [294, 239] width 19 height 21
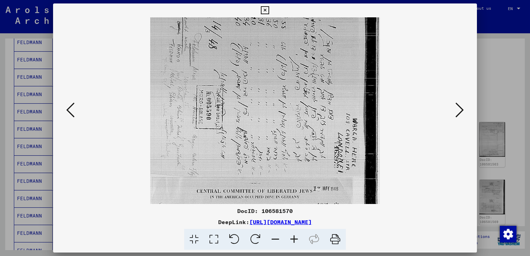
click at [293, 238] on icon at bounding box center [294, 239] width 19 height 21
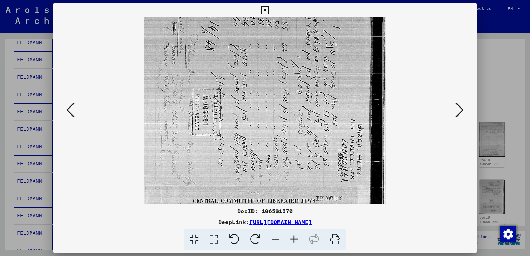
click at [293, 238] on icon at bounding box center [294, 239] width 19 height 21
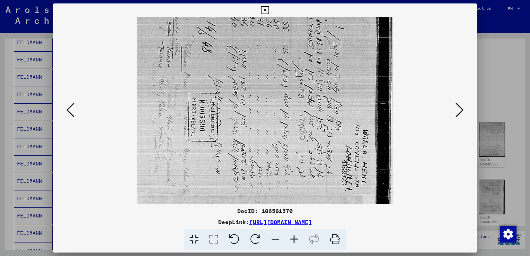
click at [297, 239] on icon at bounding box center [294, 239] width 19 height 21
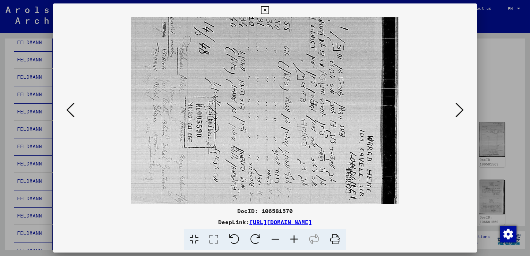
click at [297, 239] on icon at bounding box center [294, 239] width 19 height 21
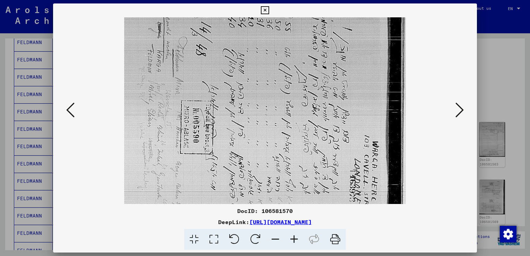
drag, startPoint x: 279, startPoint y: 123, endPoint x: 281, endPoint y: 134, distance: 11.2
click at [281, 134] on img at bounding box center [265, 206] width 282 height 378
click at [297, 238] on icon at bounding box center [294, 239] width 19 height 21
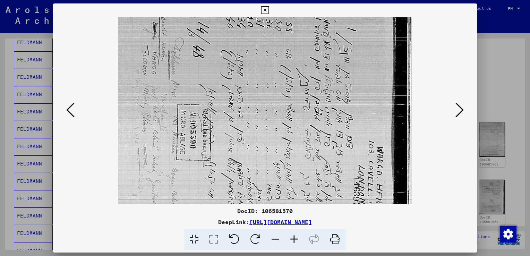
click at [297, 238] on icon at bounding box center [294, 239] width 19 height 21
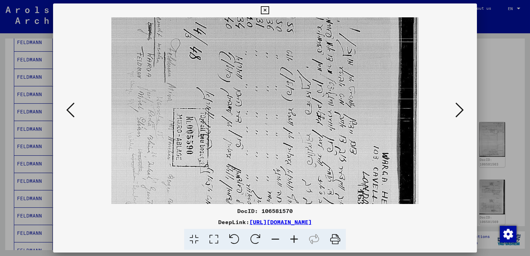
click at [297, 238] on icon at bounding box center [294, 239] width 19 height 21
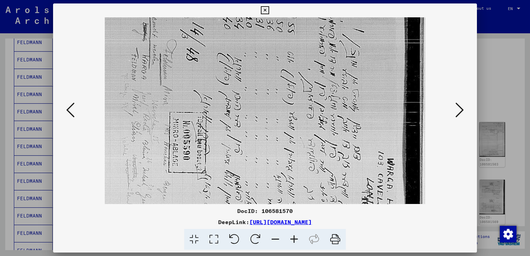
drag, startPoint x: 259, startPoint y: 156, endPoint x: 271, endPoint y: 90, distance: 67.7
click at [271, 90] on img at bounding box center [265, 232] width 321 height 430
click at [465, 111] on button at bounding box center [460, 111] width 12 height 20
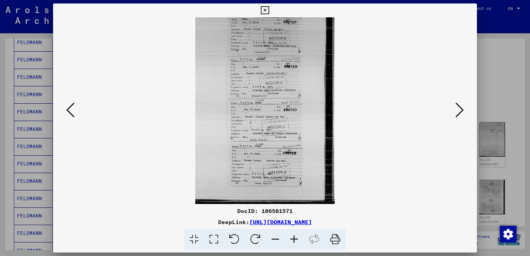
click at [79, 110] on viewer-one-image at bounding box center [265, 110] width 377 height 187
click at [66, 115] on icon at bounding box center [70, 110] width 8 height 17
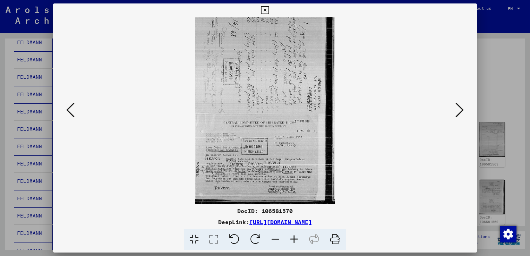
click at [297, 241] on icon at bounding box center [294, 239] width 19 height 21
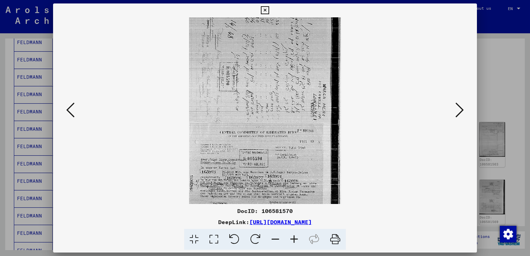
click at [297, 241] on icon at bounding box center [294, 239] width 19 height 21
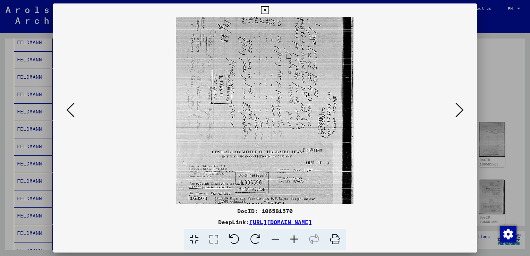
click at [297, 241] on icon at bounding box center [294, 239] width 19 height 21
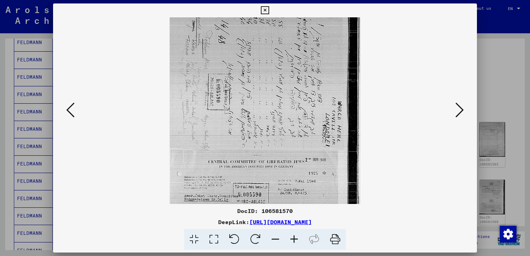
click at [297, 241] on icon at bounding box center [294, 239] width 19 height 21
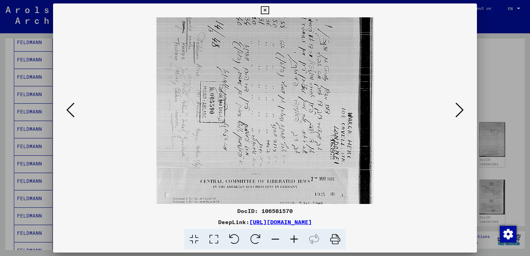
click at [297, 241] on icon at bounding box center [294, 239] width 19 height 21
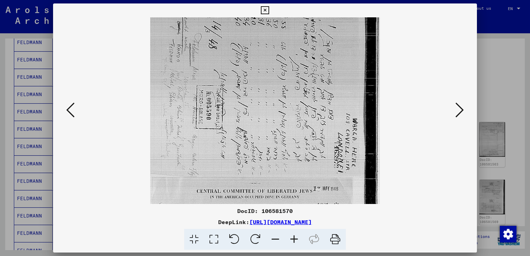
click at [297, 241] on icon at bounding box center [294, 239] width 19 height 21
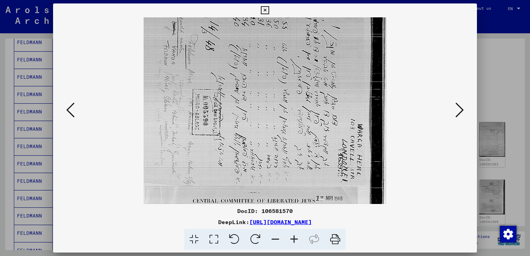
click at [297, 241] on icon at bounding box center [294, 239] width 19 height 21
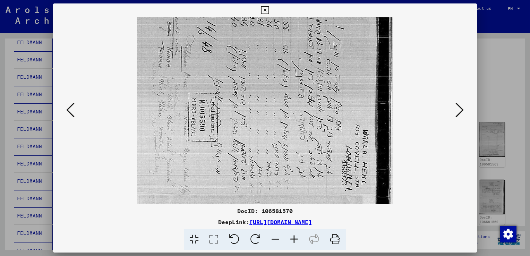
drag, startPoint x: 254, startPoint y: 136, endPoint x: 242, endPoint y: 72, distance: 66.0
click at [232, 41] on img at bounding box center [265, 188] width 256 height 343
drag, startPoint x: 255, startPoint y: 129, endPoint x: 238, endPoint y: 55, distance: 75.8
click at [238, 55] on img at bounding box center [265, 188] width 256 height 343
drag, startPoint x: 246, startPoint y: 107, endPoint x: 244, endPoint y: 92, distance: 14.4
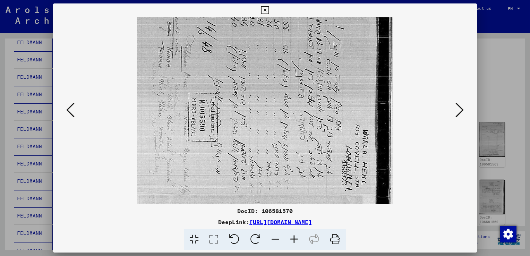
click at [244, 92] on img at bounding box center [265, 188] width 256 height 343
click at [291, 240] on icon at bounding box center [294, 239] width 19 height 21
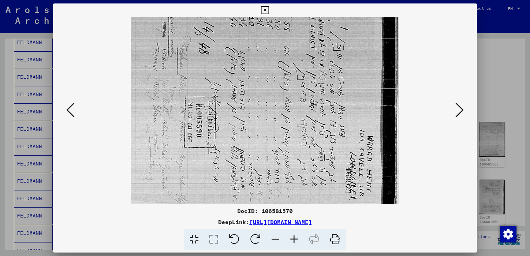
click at [291, 240] on icon at bounding box center [294, 239] width 19 height 21
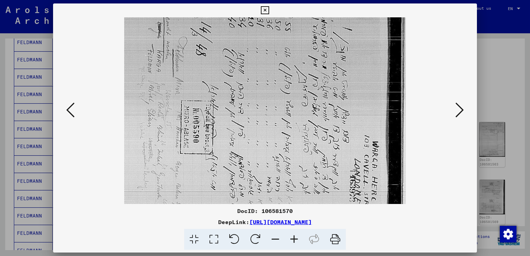
click at [291, 240] on icon at bounding box center [294, 239] width 19 height 21
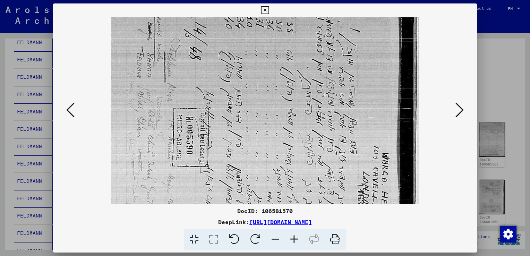
click at [291, 240] on icon at bounding box center [294, 239] width 19 height 21
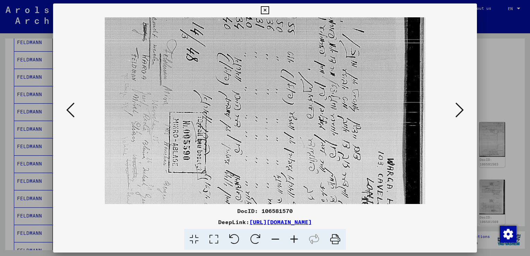
drag, startPoint x: 265, startPoint y: 157, endPoint x: 253, endPoint y: 85, distance: 73.2
click at [253, 85] on img at bounding box center [265, 232] width 321 height 430
drag, startPoint x: 258, startPoint y: 133, endPoint x: 248, endPoint y: 112, distance: 23.1
click at [248, 112] on img at bounding box center [265, 232] width 321 height 430
click at [208, 129] on img at bounding box center [265, 232] width 321 height 430
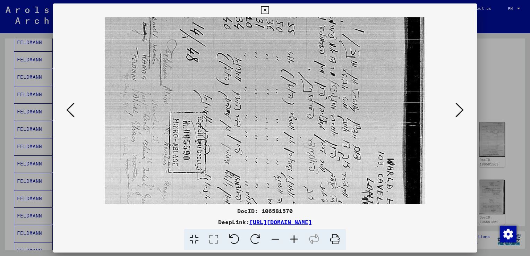
click at [455, 115] on button at bounding box center [460, 111] width 12 height 20
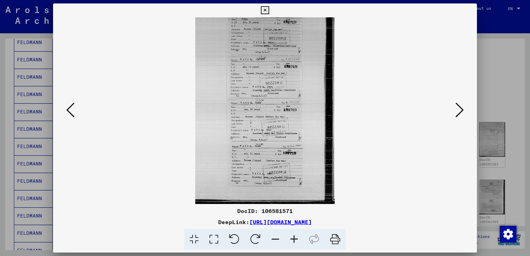
click at [293, 240] on icon at bounding box center [294, 239] width 19 height 21
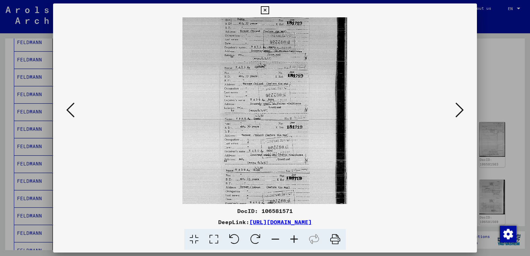
click at [293, 240] on icon at bounding box center [294, 239] width 19 height 21
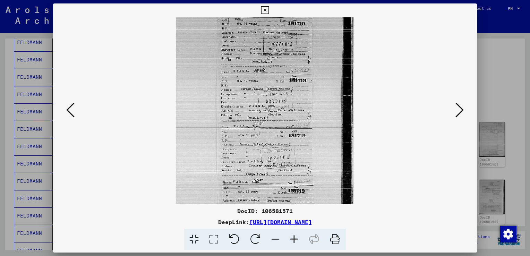
click at [293, 240] on icon at bounding box center [294, 239] width 19 height 21
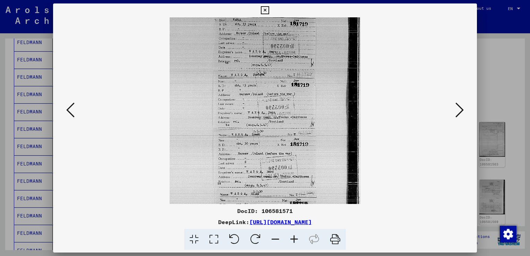
click at [293, 240] on icon at bounding box center [294, 239] width 19 height 21
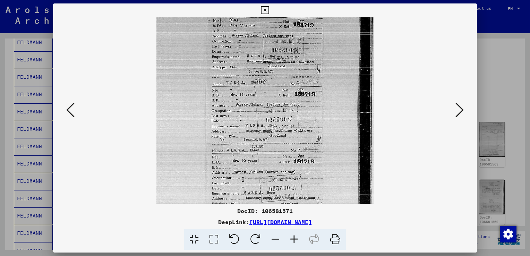
click at [293, 240] on icon at bounding box center [294, 239] width 19 height 21
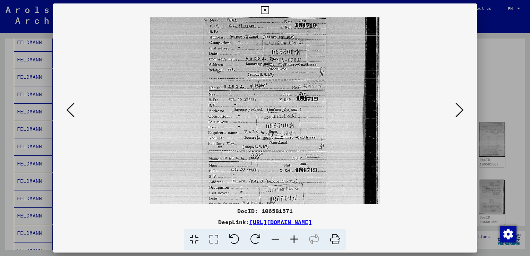
click at [293, 240] on icon at bounding box center [294, 239] width 19 height 21
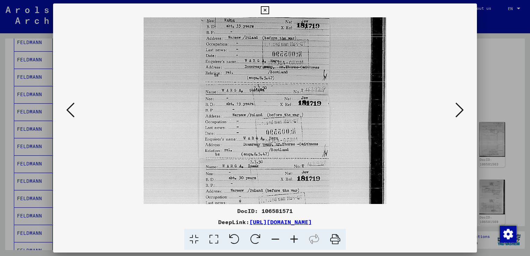
click at [293, 240] on icon at bounding box center [294, 239] width 19 height 21
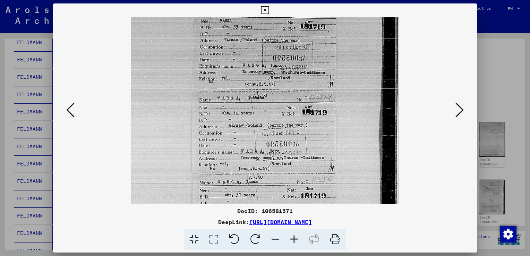
click at [293, 240] on icon at bounding box center [294, 239] width 19 height 21
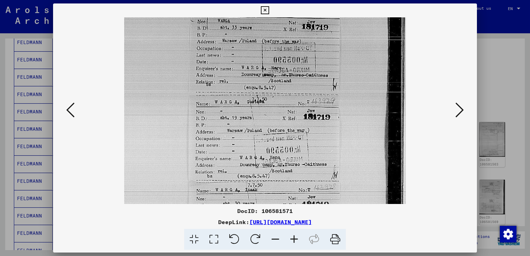
click at [293, 240] on icon at bounding box center [294, 239] width 19 height 21
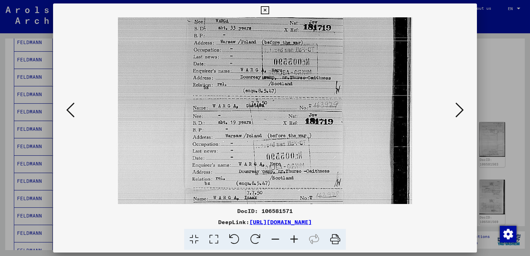
click at [293, 240] on icon at bounding box center [294, 239] width 19 height 21
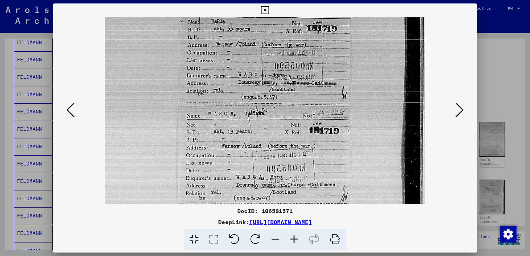
click at [293, 240] on icon at bounding box center [294, 239] width 19 height 21
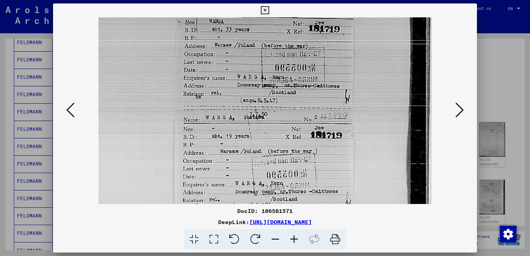
drag, startPoint x: 319, startPoint y: 95, endPoint x: 319, endPoint y: 109, distance: 13.5
click at [319, 109] on img at bounding box center [266, 240] width 334 height 447
drag, startPoint x: 332, startPoint y: 161, endPoint x: 325, endPoint y: 136, distance: 26.0
click at [325, 136] on img at bounding box center [266, 240] width 334 height 447
drag, startPoint x: 325, startPoint y: 136, endPoint x: 326, endPoint y: 166, distance: 29.9
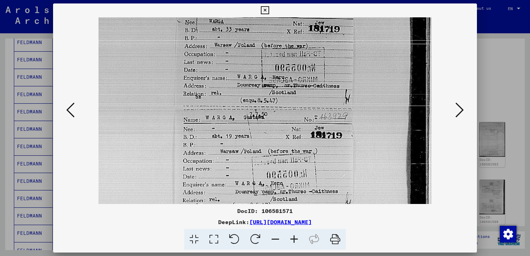
click at [326, 166] on img at bounding box center [266, 240] width 334 height 447
drag, startPoint x: 304, startPoint y: 149, endPoint x: 291, endPoint y: 106, distance: 44.4
click at [291, 106] on img at bounding box center [266, 240] width 334 height 447
drag, startPoint x: 319, startPoint y: 167, endPoint x: 315, endPoint y: 74, distance: 93.1
click at [315, 74] on img at bounding box center [266, 240] width 334 height 447
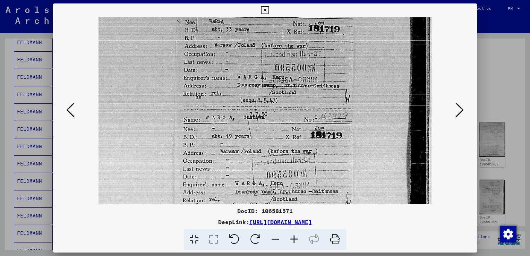
drag, startPoint x: 318, startPoint y: 142, endPoint x: 314, endPoint y: 54, distance: 88.6
click at [314, 54] on img at bounding box center [266, 240] width 334 height 447
drag, startPoint x: 330, startPoint y: 136, endPoint x: 330, endPoint y: 90, distance: 46.2
click at [326, 90] on img at bounding box center [266, 240] width 334 height 447
click at [464, 110] on button at bounding box center [460, 111] width 12 height 20
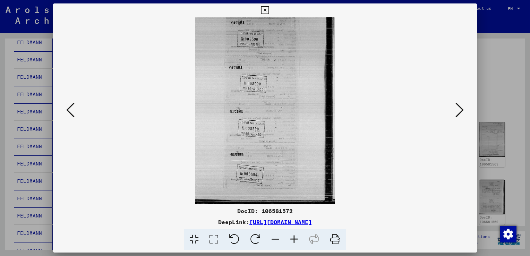
click at [295, 242] on icon at bounding box center [294, 239] width 19 height 21
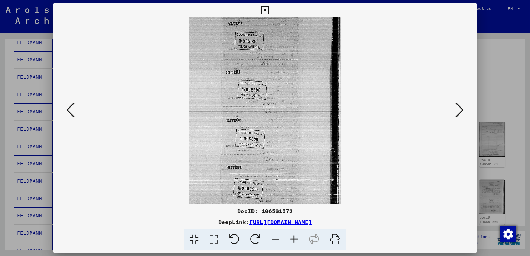
click at [295, 242] on icon at bounding box center [294, 239] width 19 height 21
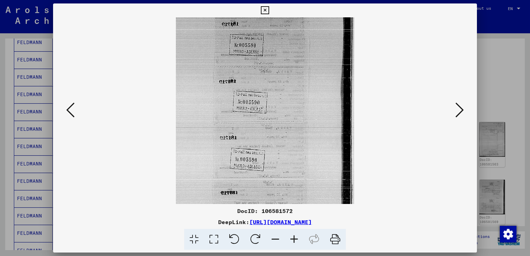
click at [295, 242] on icon at bounding box center [294, 239] width 19 height 21
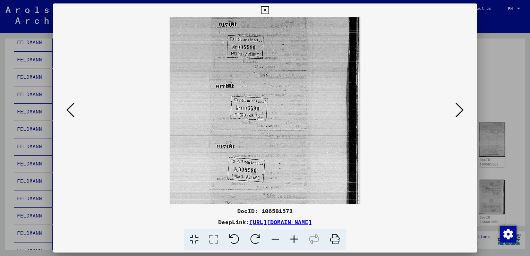
click at [295, 242] on icon at bounding box center [294, 239] width 19 height 21
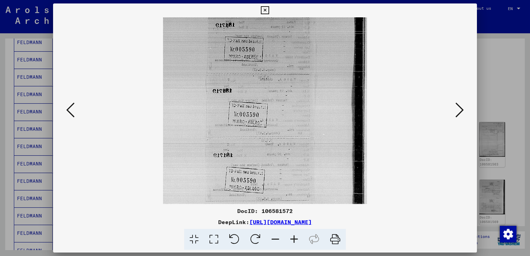
click at [295, 242] on icon at bounding box center [294, 239] width 19 height 21
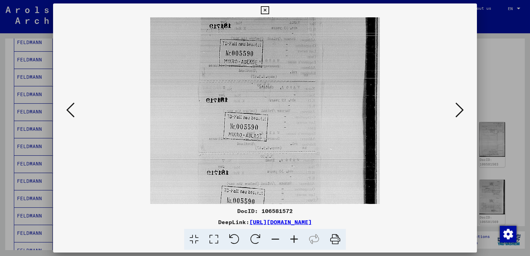
click at [295, 242] on icon at bounding box center [294, 239] width 19 height 21
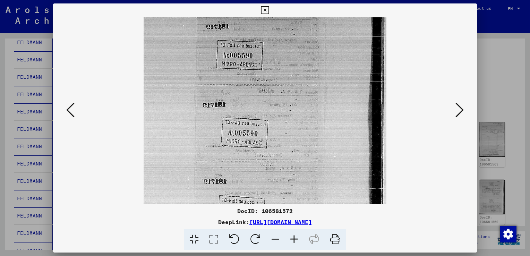
click at [295, 242] on icon at bounding box center [294, 239] width 19 height 21
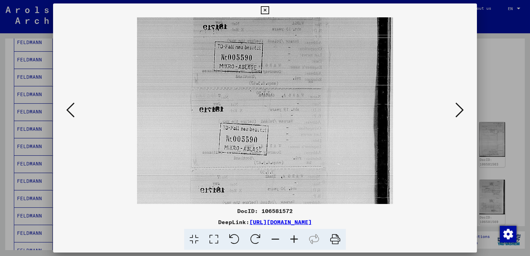
click at [295, 242] on icon at bounding box center [294, 239] width 19 height 21
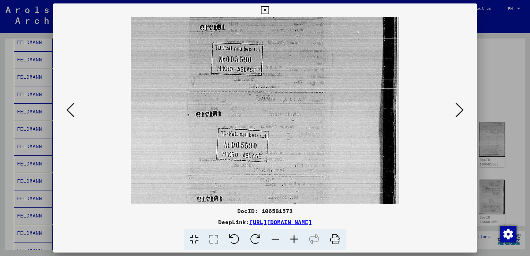
click at [295, 242] on icon at bounding box center [294, 239] width 19 height 21
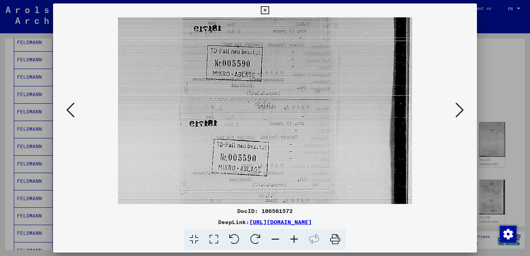
drag, startPoint x: 301, startPoint y: 176, endPoint x: 312, endPoint y: 40, distance: 136.9
click at [312, 40] on img at bounding box center [265, 214] width 295 height 395
drag, startPoint x: 325, startPoint y: 134, endPoint x: 335, endPoint y: 5, distance: 129.2
click at [335, 5] on div "DocID: 106581572 DeepLink: https://collections.arolsen-archives.org/de/document…" at bounding box center [265, 126] width 424 height 247
click at [454, 115] on button at bounding box center [460, 111] width 12 height 20
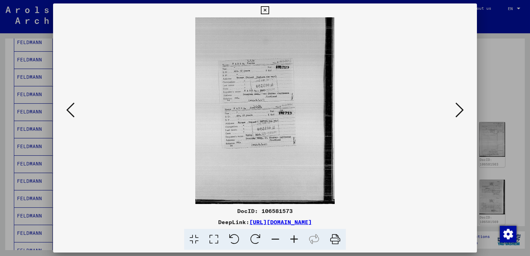
click at [295, 240] on icon at bounding box center [294, 239] width 19 height 21
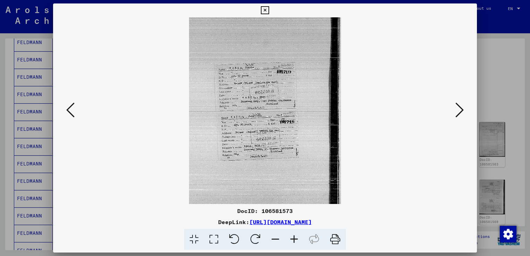
click at [295, 240] on icon at bounding box center [294, 239] width 19 height 21
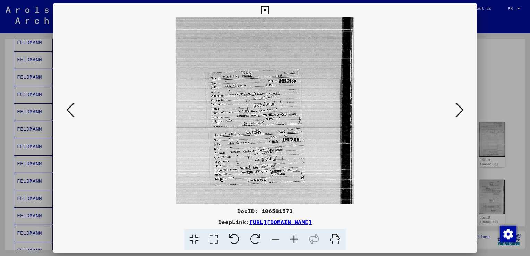
click at [295, 240] on icon at bounding box center [294, 239] width 19 height 21
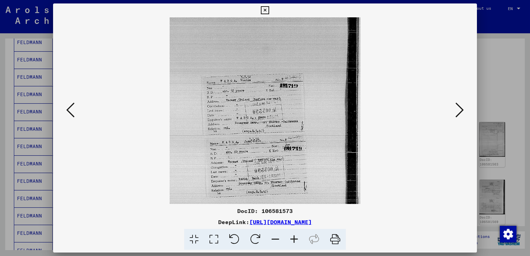
click at [295, 240] on icon at bounding box center [294, 239] width 19 height 21
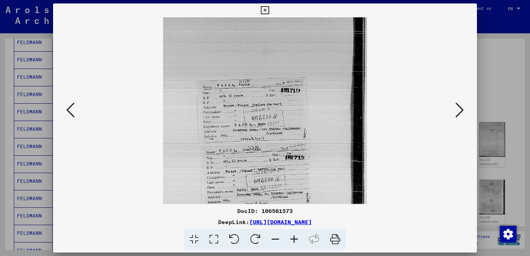
click at [295, 240] on icon at bounding box center [294, 239] width 19 height 21
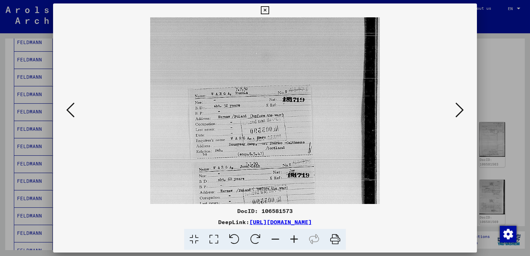
click at [295, 240] on icon at bounding box center [294, 239] width 19 height 21
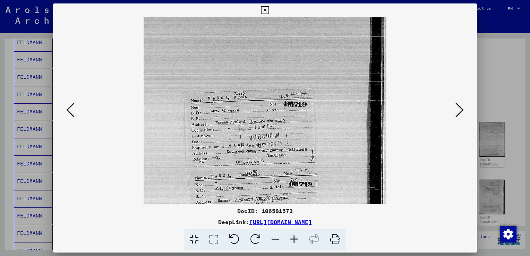
drag, startPoint x: 301, startPoint y: 169, endPoint x: 299, endPoint y: 90, distance: 79.2
click at [299, 90] on img at bounding box center [265, 180] width 243 height 326
click at [458, 113] on icon at bounding box center [460, 110] width 8 height 17
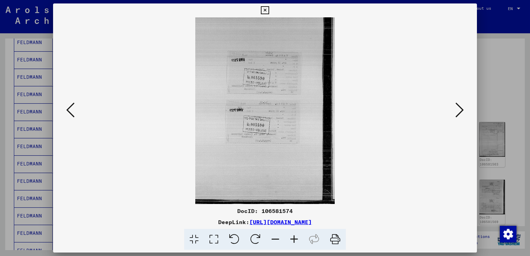
click at [292, 241] on icon at bounding box center [294, 239] width 19 height 21
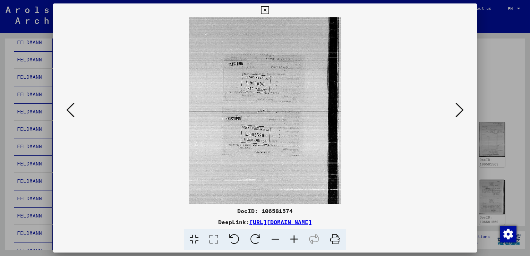
click at [292, 241] on icon at bounding box center [294, 239] width 19 height 21
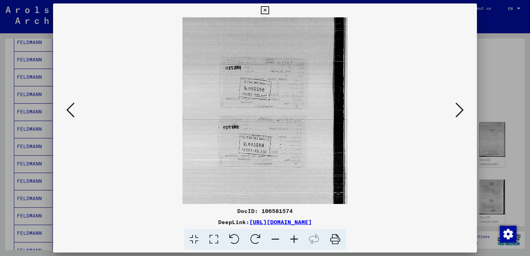
click at [292, 241] on icon at bounding box center [294, 239] width 19 height 21
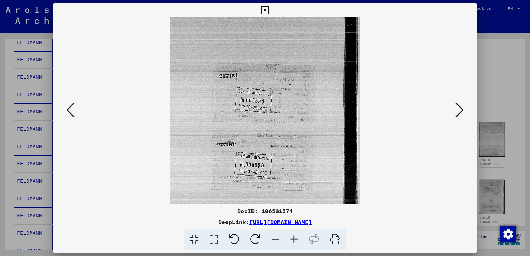
click at [292, 241] on icon at bounding box center [294, 239] width 19 height 21
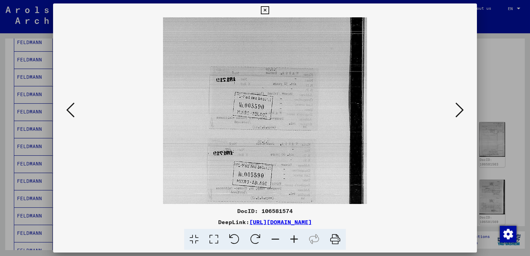
click at [292, 241] on icon at bounding box center [294, 239] width 19 height 21
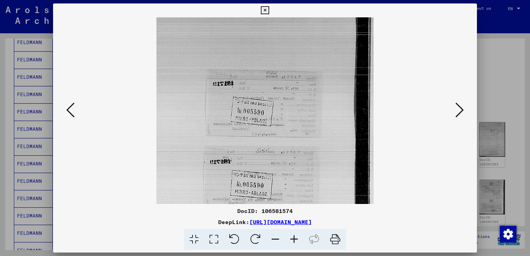
click at [455, 115] on button at bounding box center [460, 111] width 12 height 20
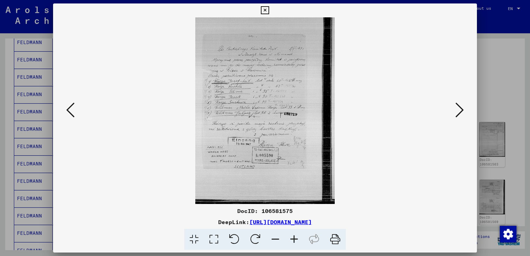
click at [292, 241] on icon at bounding box center [294, 239] width 19 height 21
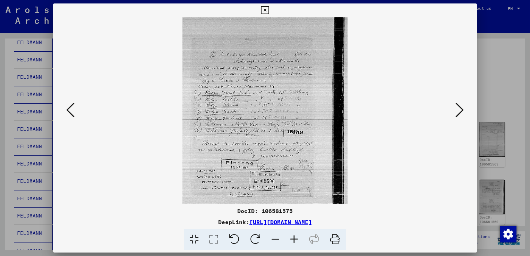
click at [292, 241] on icon at bounding box center [294, 239] width 19 height 21
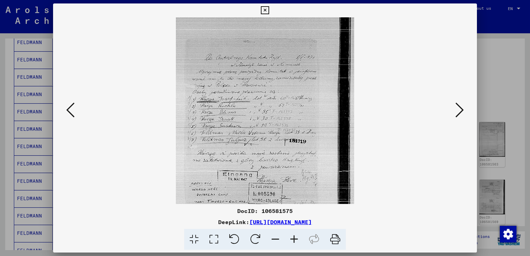
click at [292, 241] on icon at bounding box center [294, 239] width 19 height 21
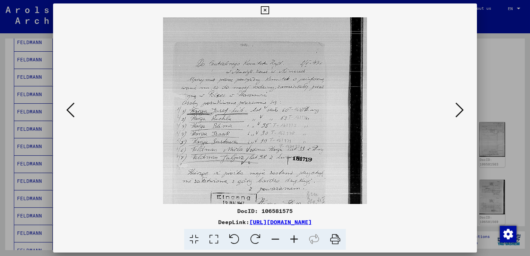
click at [292, 241] on icon at bounding box center [294, 239] width 19 height 21
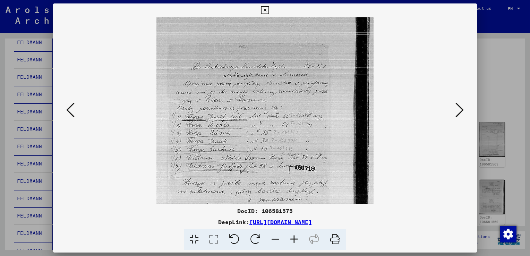
click at [292, 241] on icon at bounding box center [294, 239] width 19 height 21
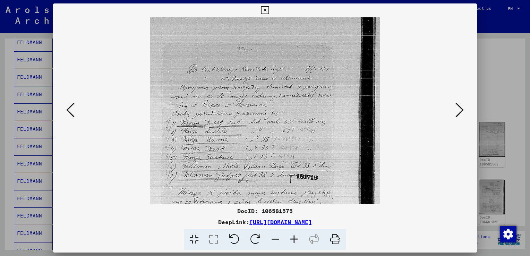
click at [292, 241] on icon at bounding box center [294, 239] width 19 height 21
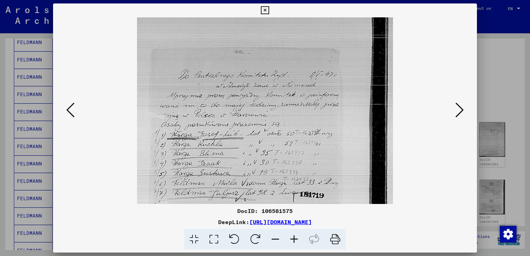
click at [292, 241] on icon at bounding box center [294, 239] width 19 height 21
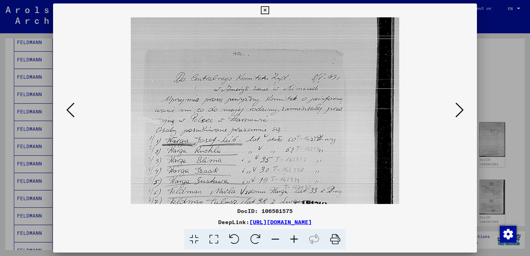
click at [292, 241] on icon at bounding box center [294, 239] width 19 height 21
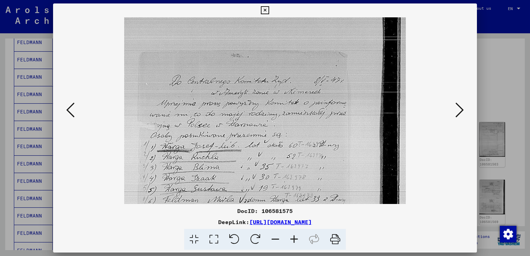
click at [292, 241] on icon at bounding box center [294, 239] width 19 height 21
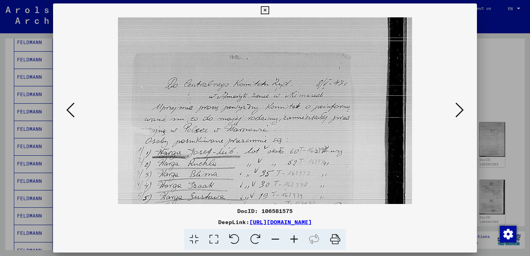
drag, startPoint x: 253, startPoint y: 162, endPoint x: 253, endPoint y: 155, distance: 6.9
click at [253, 155] on img at bounding box center [265, 214] width 295 height 395
drag, startPoint x: 199, startPoint y: 164, endPoint x: 196, endPoint y: 119, distance: 44.9
click at [196, 119] on img at bounding box center [265, 214] width 295 height 395
drag, startPoint x: 212, startPoint y: 173, endPoint x: 208, endPoint y: 138, distance: 35.3
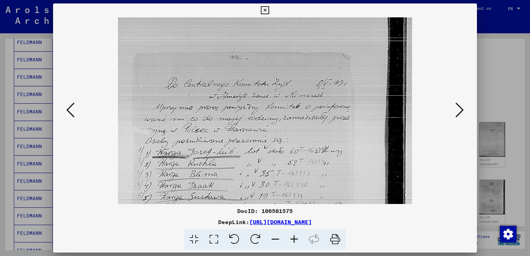
click at [208, 138] on img at bounding box center [265, 214] width 295 height 395
click at [294, 240] on icon at bounding box center [294, 239] width 19 height 21
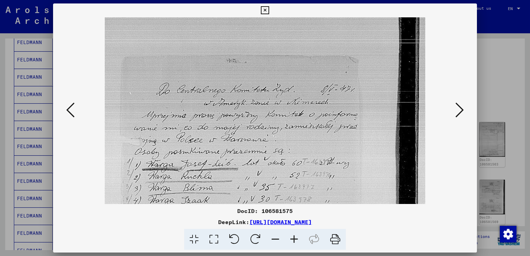
click at [294, 240] on icon at bounding box center [294, 239] width 19 height 21
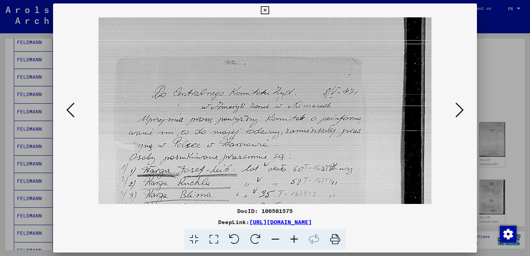
click at [294, 240] on icon at bounding box center [294, 239] width 19 height 21
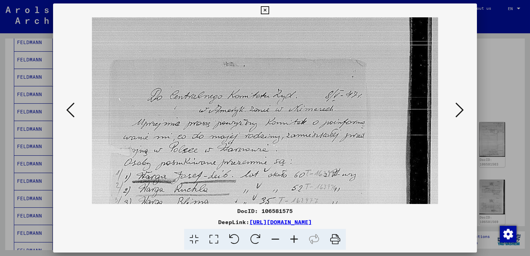
click at [297, 236] on icon at bounding box center [294, 239] width 19 height 21
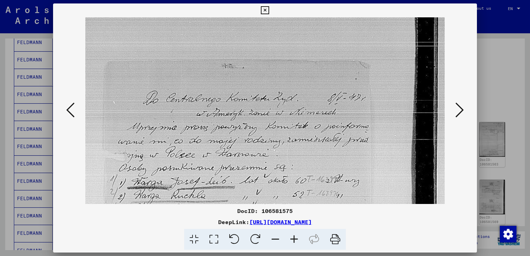
click at [297, 236] on icon at bounding box center [294, 239] width 19 height 21
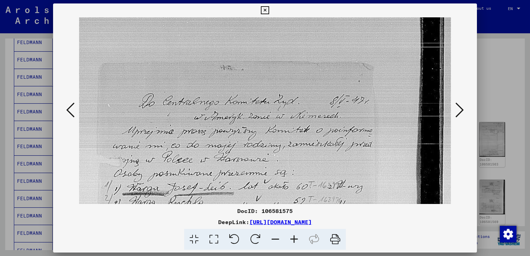
click at [297, 236] on icon at bounding box center [294, 239] width 19 height 21
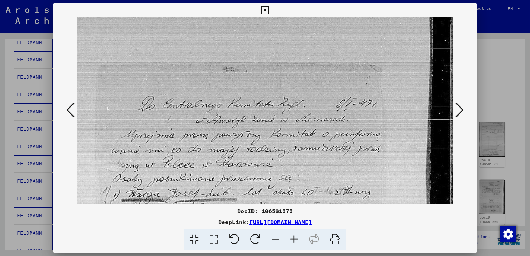
drag, startPoint x: 298, startPoint y: 172, endPoint x: 296, endPoint y: 136, distance: 36.2
drag, startPoint x: 265, startPoint y: 159, endPoint x: 267, endPoint y: 133, distance: 26.1
drag, startPoint x: 274, startPoint y: 169, endPoint x: 276, endPoint y: 134, distance: 34.7
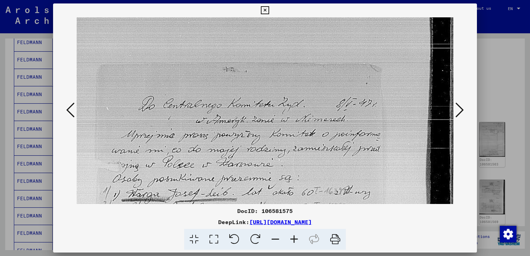
drag, startPoint x: 283, startPoint y: 141, endPoint x: 287, endPoint y: 122, distance: 19.5
drag, startPoint x: 284, startPoint y: 146, endPoint x: 292, endPoint y: 99, distance: 48.0
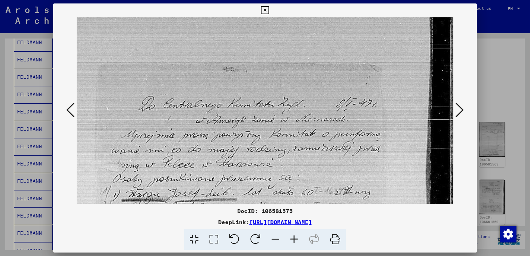
drag, startPoint x: 292, startPoint y: 99, endPoint x: 292, endPoint y: 185, distance: 85.4
drag, startPoint x: 283, startPoint y: 143, endPoint x: 282, endPoint y: 105, distance: 37.9
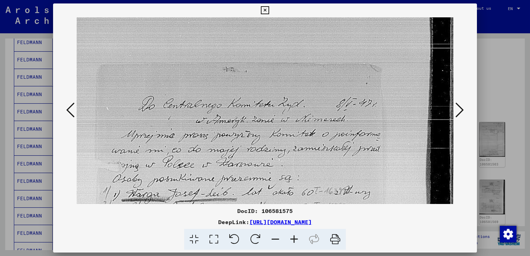
drag, startPoint x: 301, startPoint y: 155, endPoint x: 303, endPoint y: 104, distance: 50.4
drag, startPoint x: 301, startPoint y: 104, endPoint x: 300, endPoint y: 202, distance: 97.6
click at [457, 111] on icon at bounding box center [460, 110] width 8 height 17
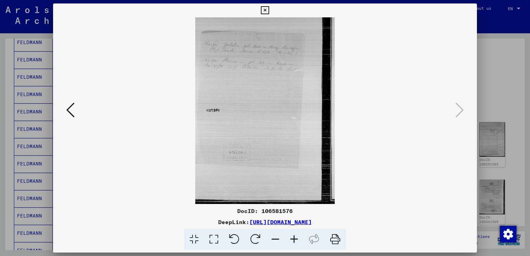
click at [294, 241] on icon at bounding box center [294, 239] width 19 height 21
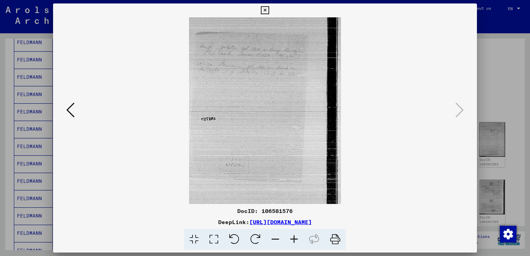
click at [294, 241] on icon at bounding box center [294, 239] width 19 height 21
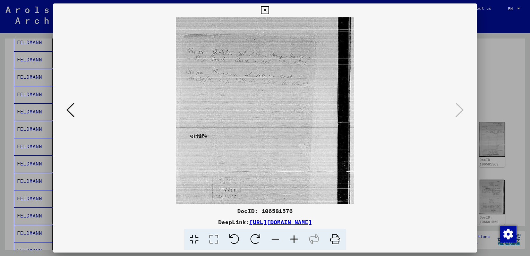
click at [294, 241] on icon at bounding box center [294, 239] width 19 height 21
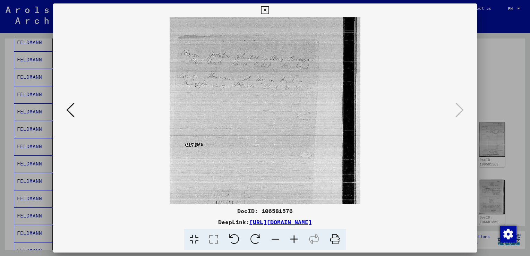
click at [294, 241] on icon at bounding box center [294, 239] width 19 height 21
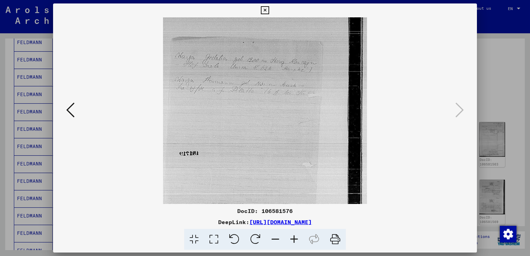
click at [294, 241] on icon at bounding box center [294, 239] width 19 height 21
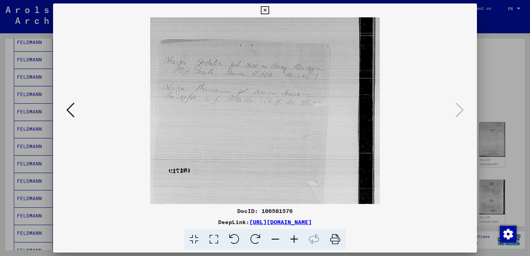
click at [294, 241] on icon at bounding box center [294, 239] width 19 height 21
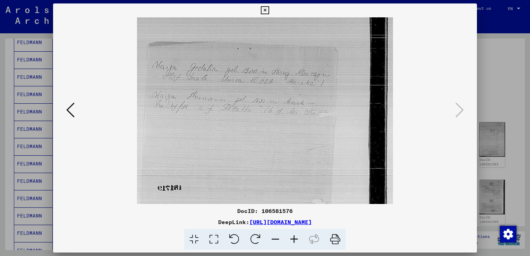
click at [294, 241] on icon at bounding box center [294, 239] width 19 height 21
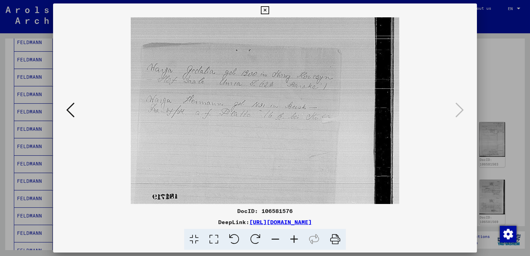
click at [294, 241] on icon at bounding box center [294, 239] width 19 height 21
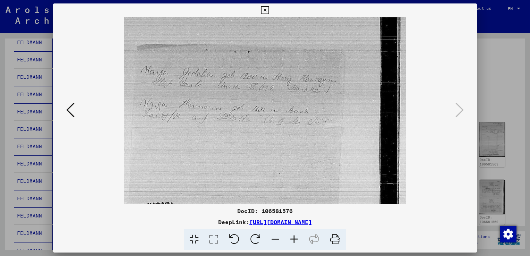
click at [294, 241] on icon at bounding box center [294, 239] width 19 height 21
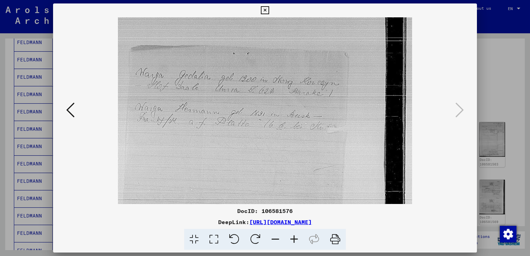
click at [294, 241] on icon at bounding box center [294, 239] width 19 height 21
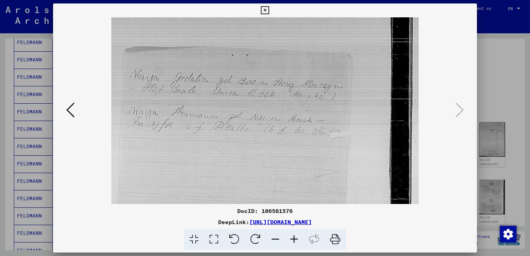
click at [294, 241] on icon at bounding box center [294, 239] width 19 height 21
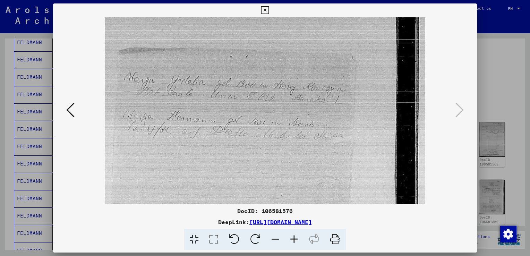
click at [276, 238] on icon at bounding box center [275, 239] width 19 height 21
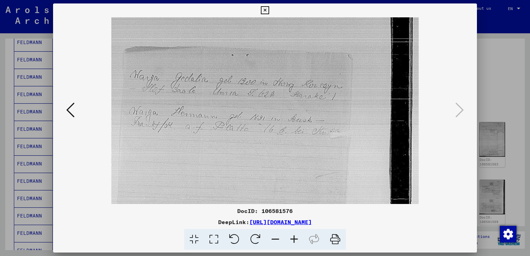
click at [276, 238] on icon at bounding box center [275, 239] width 19 height 21
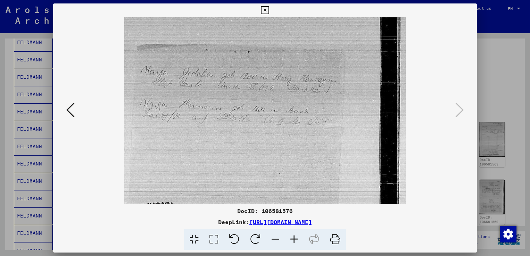
click at [276, 238] on icon at bounding box center [275, 239] width 19 height 21
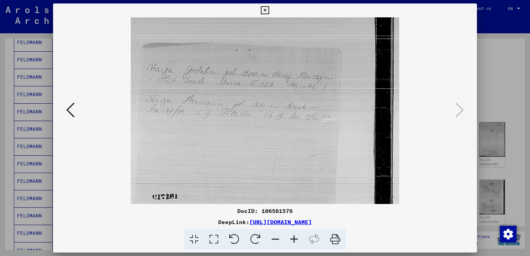
click at [276, 238] on icon at bounding box center [275, 239] width 19 height 21
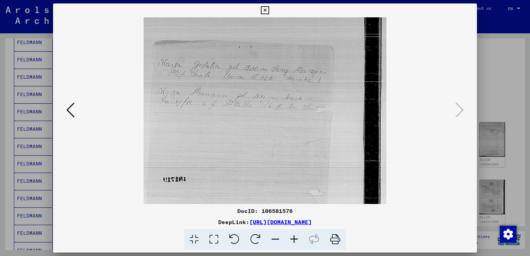
click at [276, 238] on icon at bounding box center [275, 239] width 19 height 21
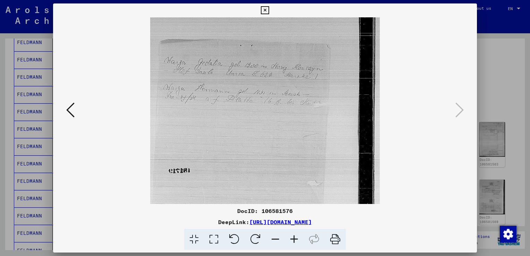
click at [277, 238] on icon at bounding box center [275, 239] width 19 height 21
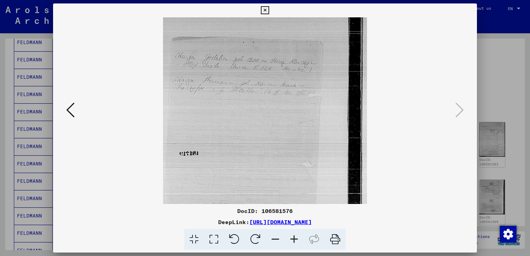
click at [277, 238] on icon at bounding box center [275, 239] width 19 height 21
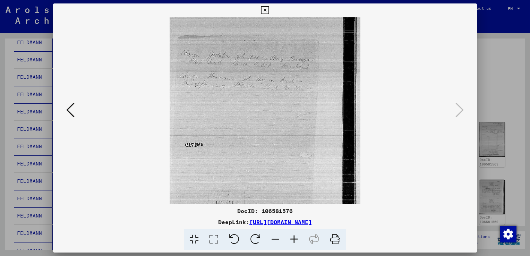
click at [277, 238] on icon at bounding box center [275, 239] width 19 height 21
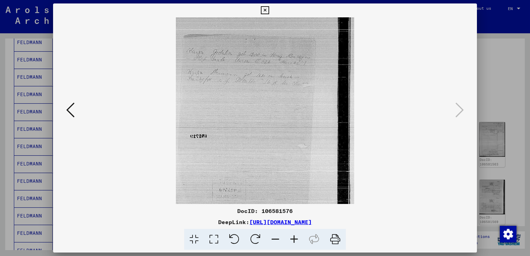
click at [277, 238] on icon at bounding box center [275, 239] width 19 height 21
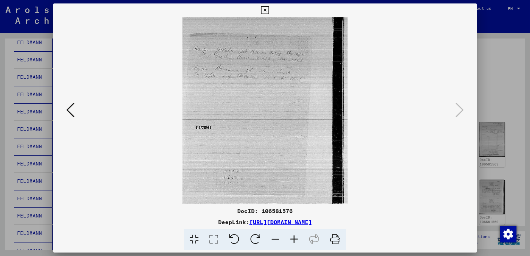
click at [511, 90] on div at bounding box center [265, 128] width 530 height 256
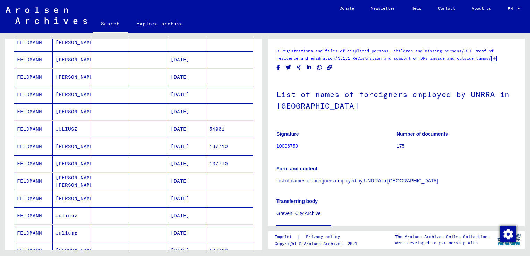
click at [373, 190] on div "Transferring body Greven, City Archive" at bounding box center [397, 204] width 240 height 28
click at [112, 16] on mat-cell at bounding box center [110, 7] width 39 height 17
click at [185, 34] on mat-cell at bounding box center [187, 25] width 39 height 17
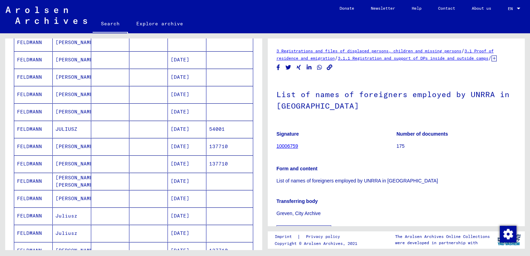
click at [191, 51] on mat-cell at bounding box center [187, 42] width 39 height 17
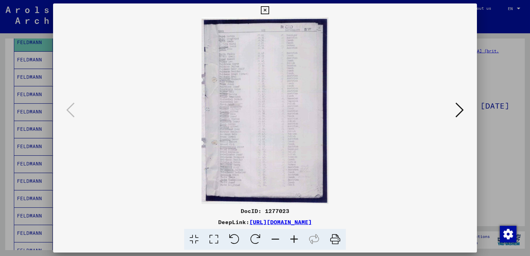
click at [292, 242] on icon at bounding box center [294, 239] width 19 height 21
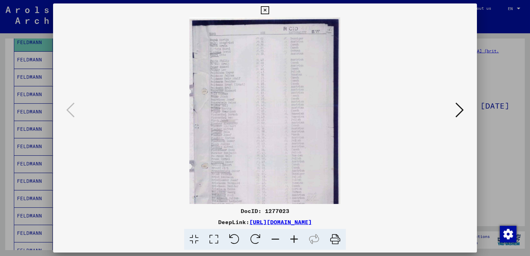
click at [292, 242] on icon at bounding box center [294, 239] width 19 height 21
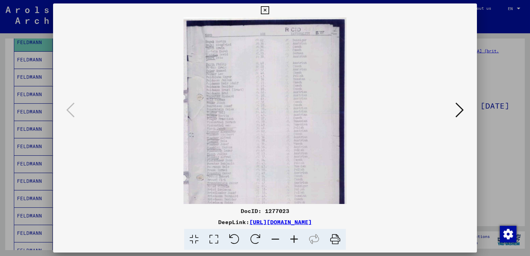
click at [292, 242] on icon at bounding box center [294, 239] width 19 height 21
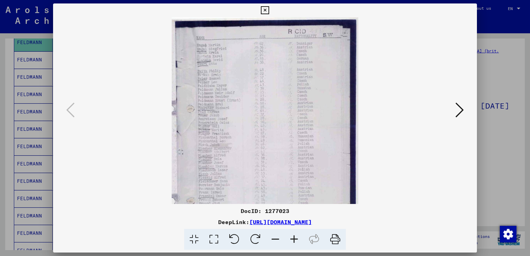
click at [292, 242] on icon at bounding box center [294, 239] width 19 height 21
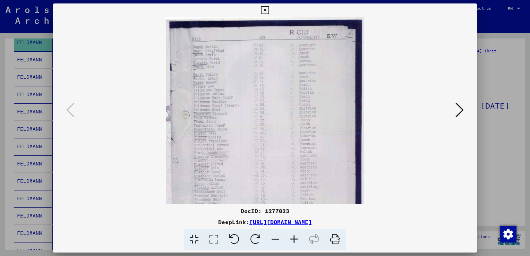
click at [292, 242] on icon at bounding box center [294, 239] width 19 height 21
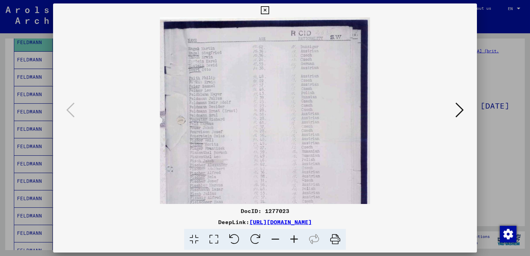
click at [292, 242] on icon at bounding box center [294, 239] width 19 height 21
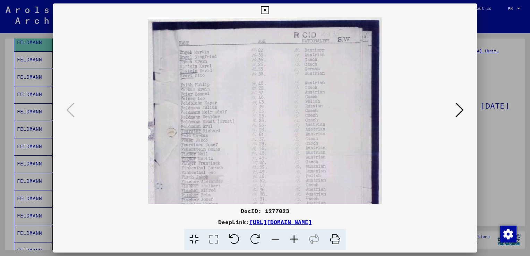
click at [292, 242] on icon at bounding box center [294, 239] width 19 height 21
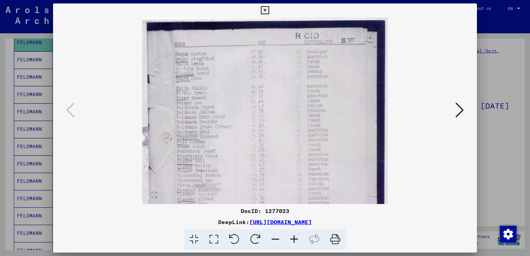
click at [500, 119] on div at bounding box center [265, 128] width 530 height 256
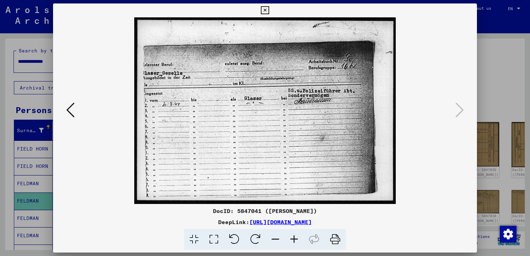
click at [506, 60] on div at bounding box center [265, 128] width 530 height 256
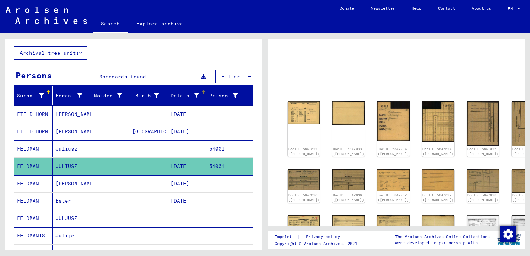
click at [189, 96] on font "Date of birth" at bounding box center [191, 96] width 41 height 6
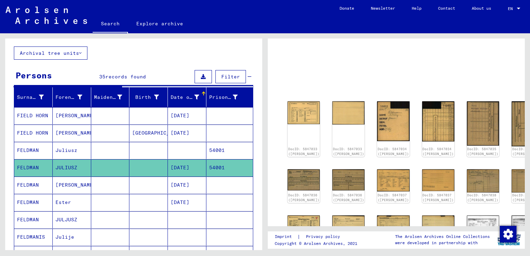
scroll to position [8, 0]
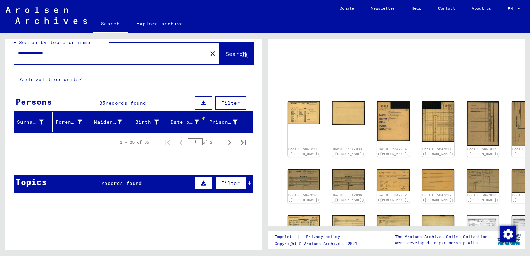
click at [226, 52] on span "Search" at bounding box center [236, 53] width 21 height 7
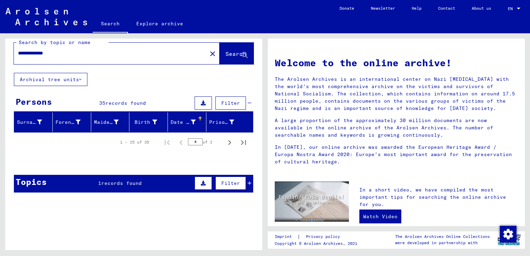
click at [136, 143] on div "1 – 25 of 35" at bounding box center [134, 142] width 29 height 6
click at [232, 100] on span "Filter" at bounding box center [230, 103] width 19 height 6
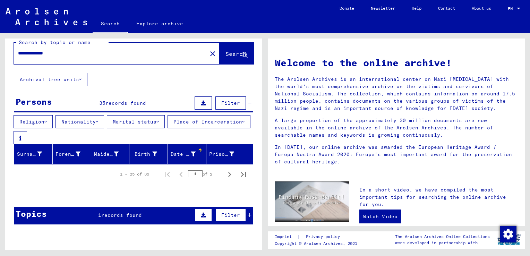
click at [193, 153] on div "Date of birth" at bounding box center [184, 154] width 27 height 7
click at [191, 155] on font "Date of birth" at bounding box center [191, 154] width 41 height 6
